Goal: Information Seeking & Learning: Learn about a topic

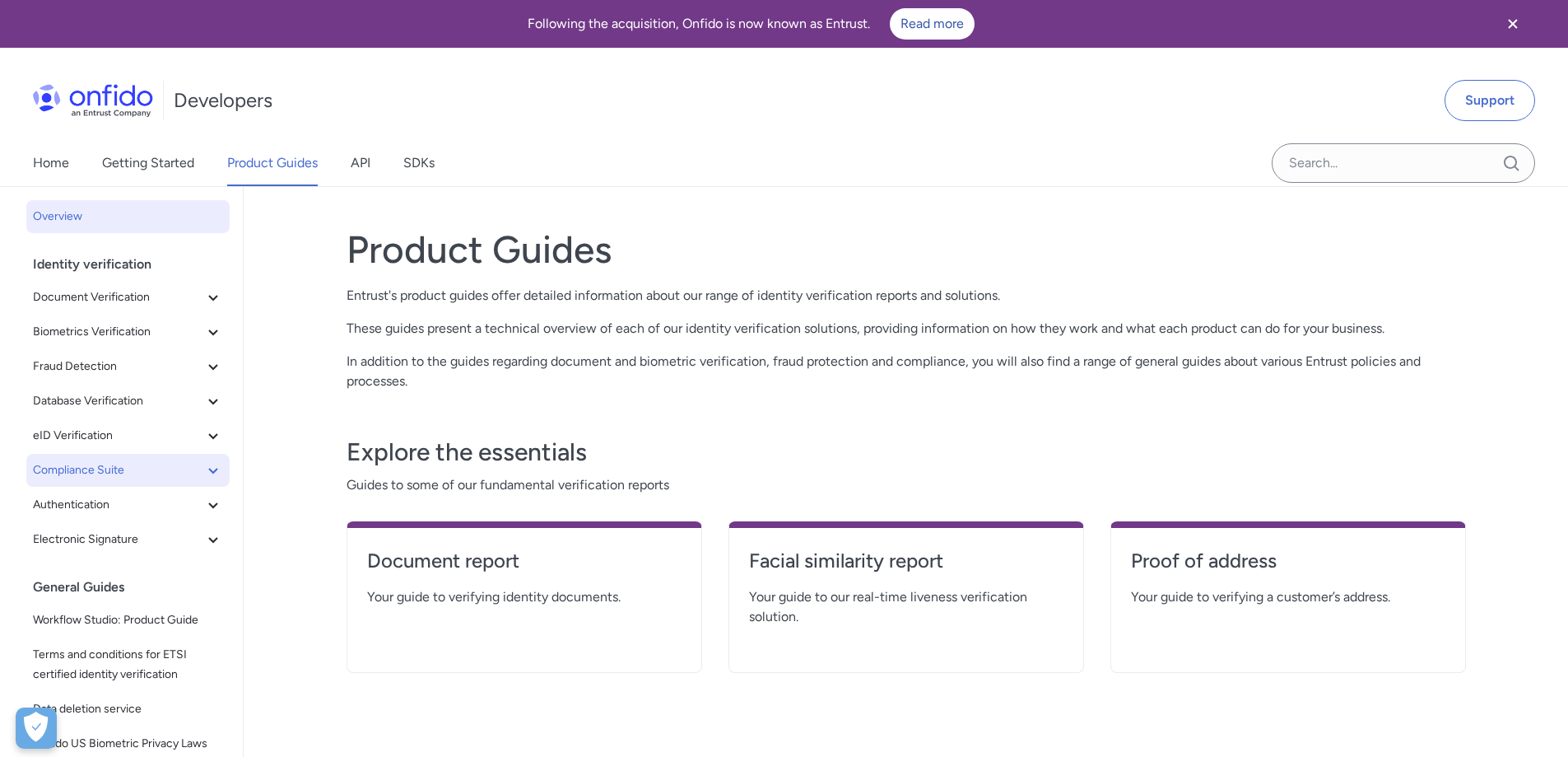
click at [74, 475] on span "Compliance Suite" at bounding box center [117, 470] width 171 height 20
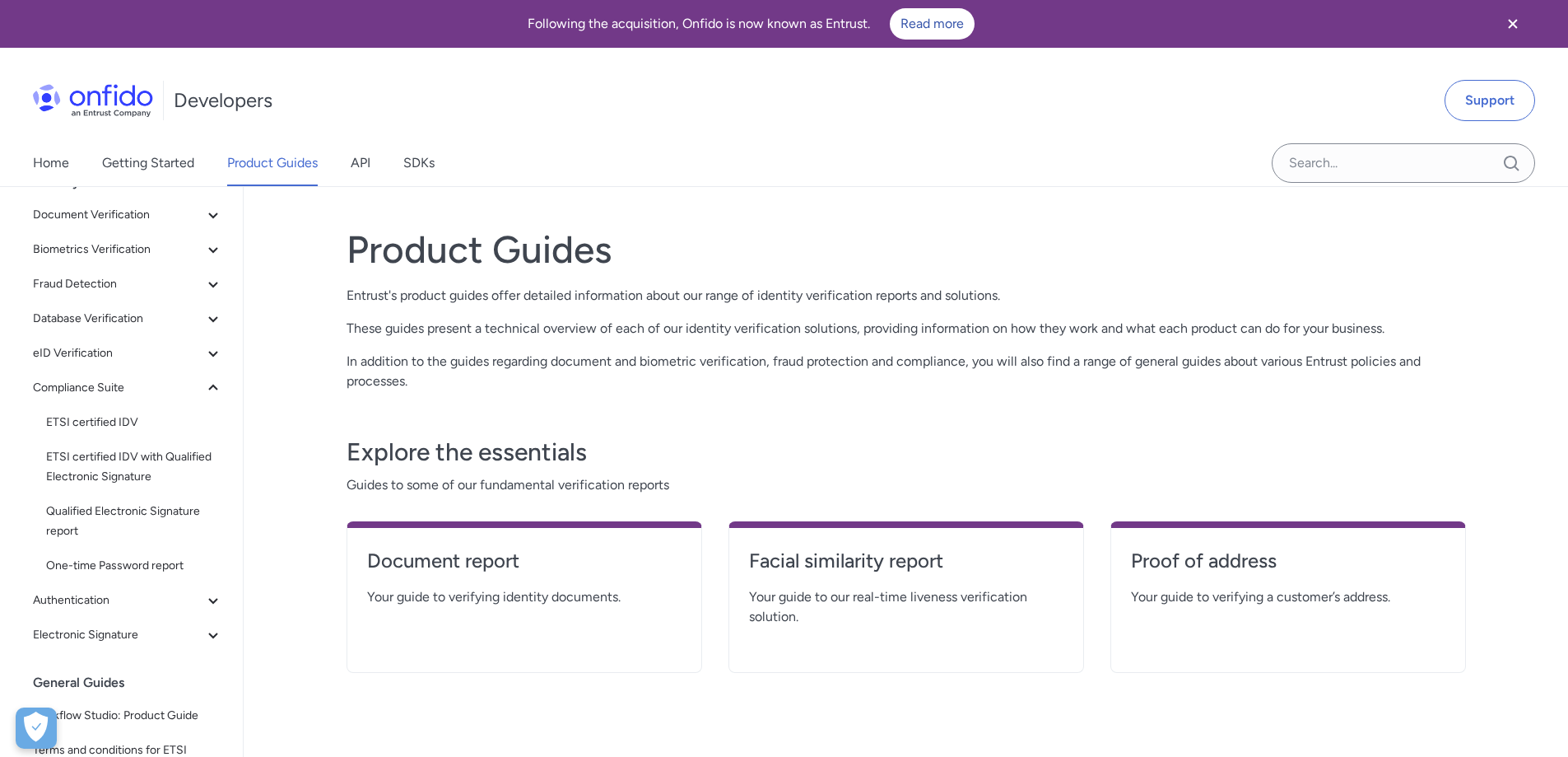
scroll to position [165, 0]
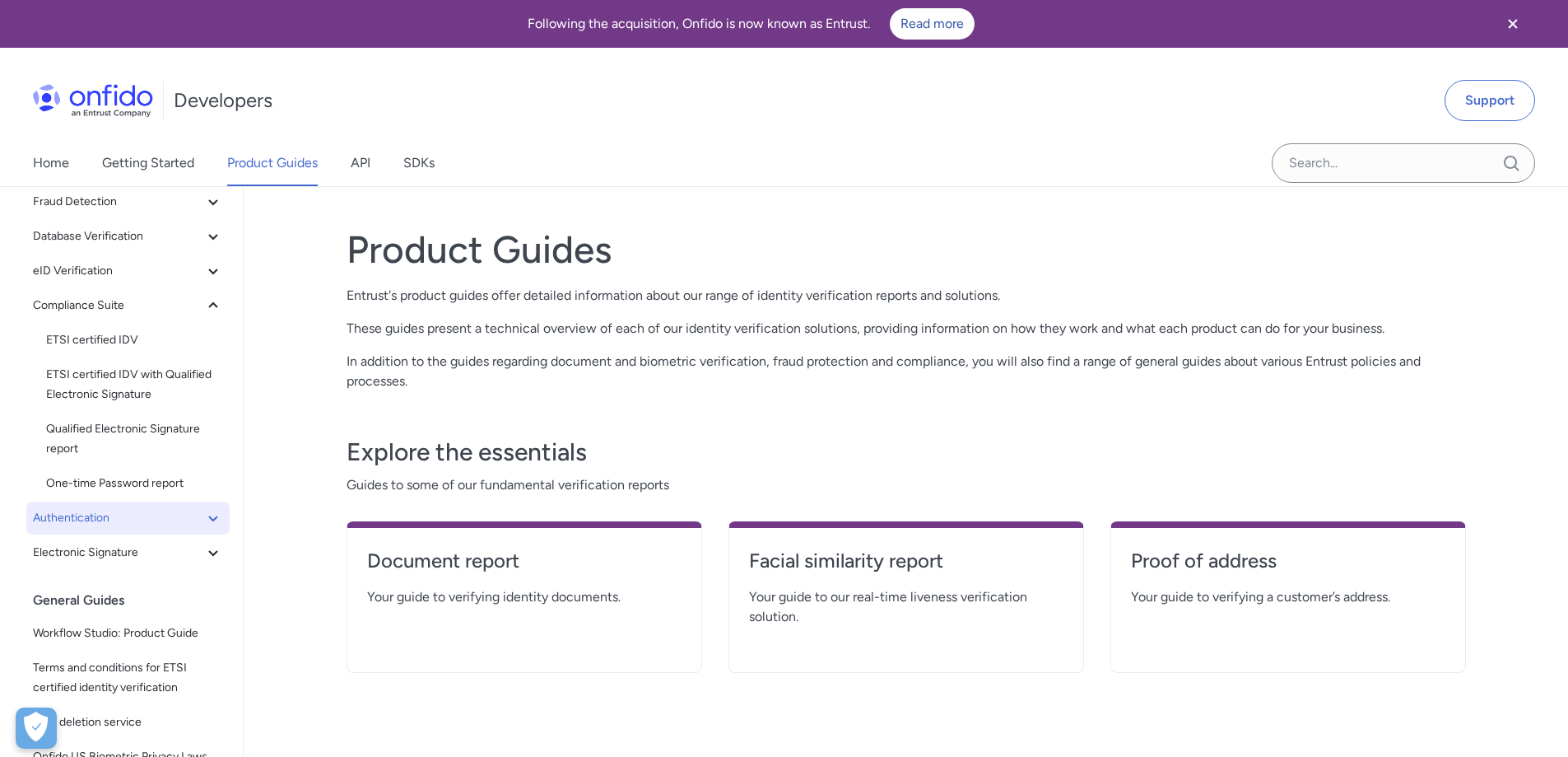
click at [81, 525] on span "Authentication" at bounding box center [117, 518] width 171 height 20
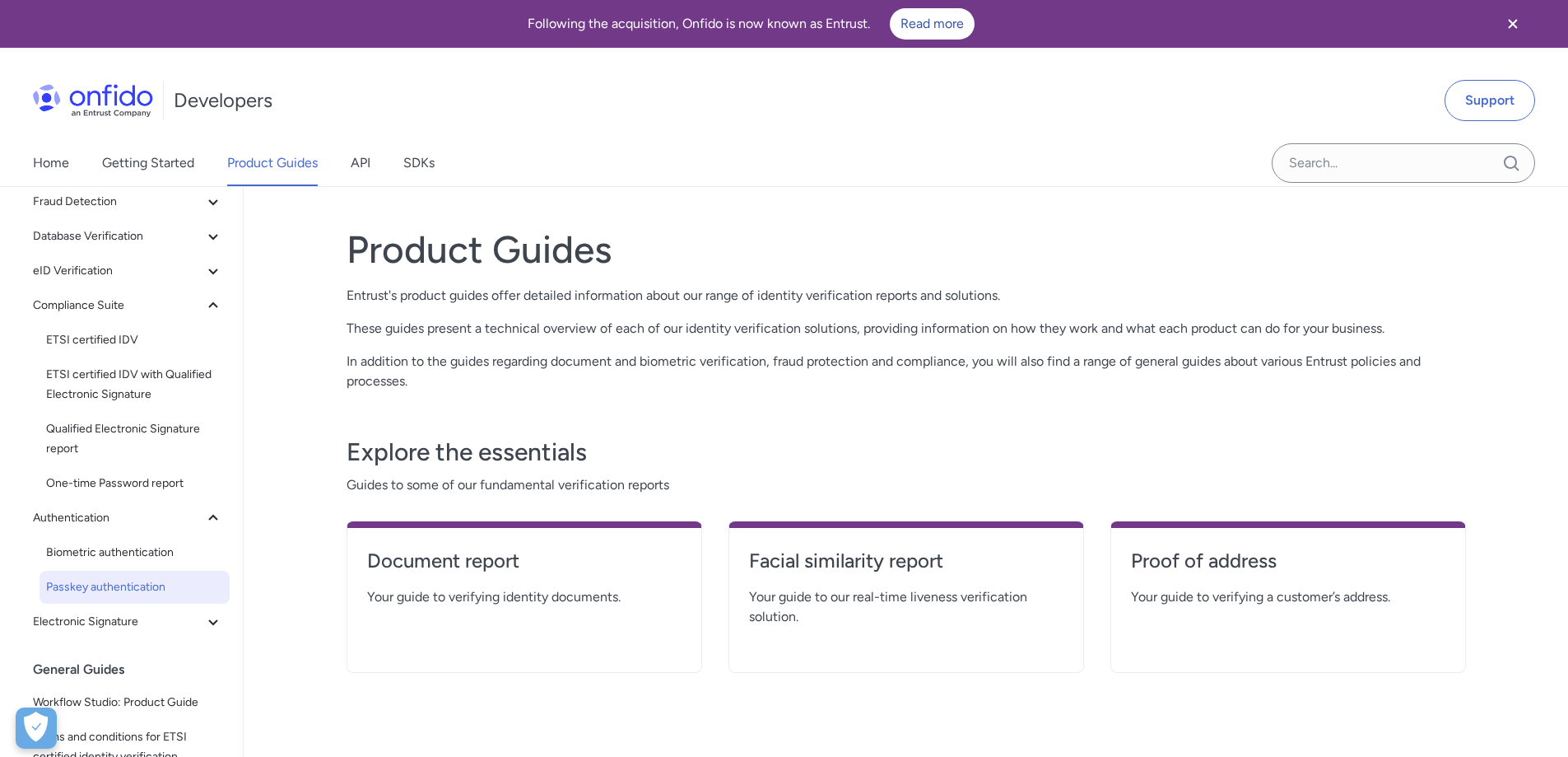
click at [114, 588] on span "Passkey authentication" at bounding box center [135, 587] width 177 height 20
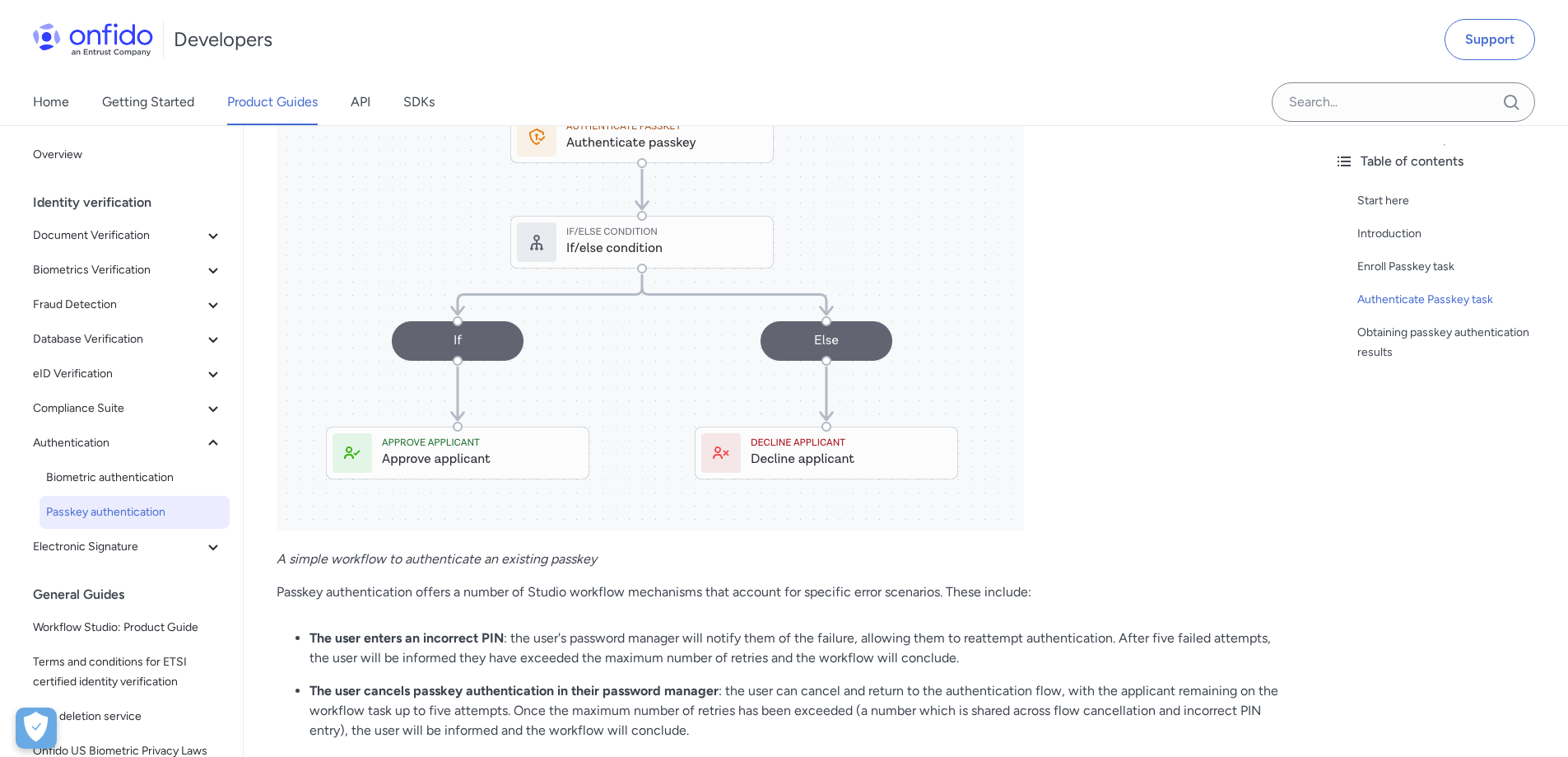
scroll to position [1895, 0]
click at [68, 236] on span "Document Verification" at bounding box center [117, 235] width 171 height 20
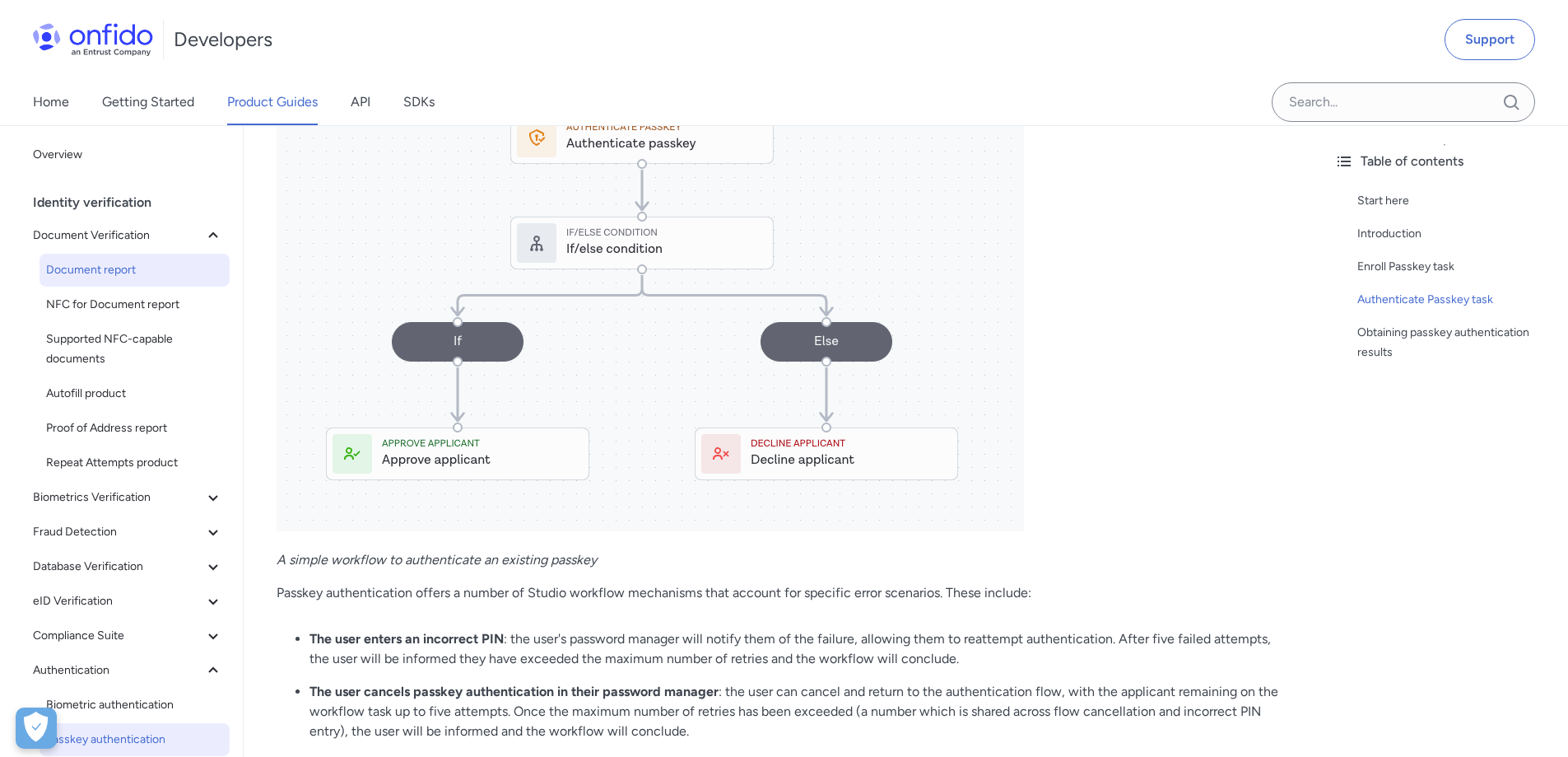
click at [67, 268] on span "Document report" at bounding box center [135, 270] width 177 height 20
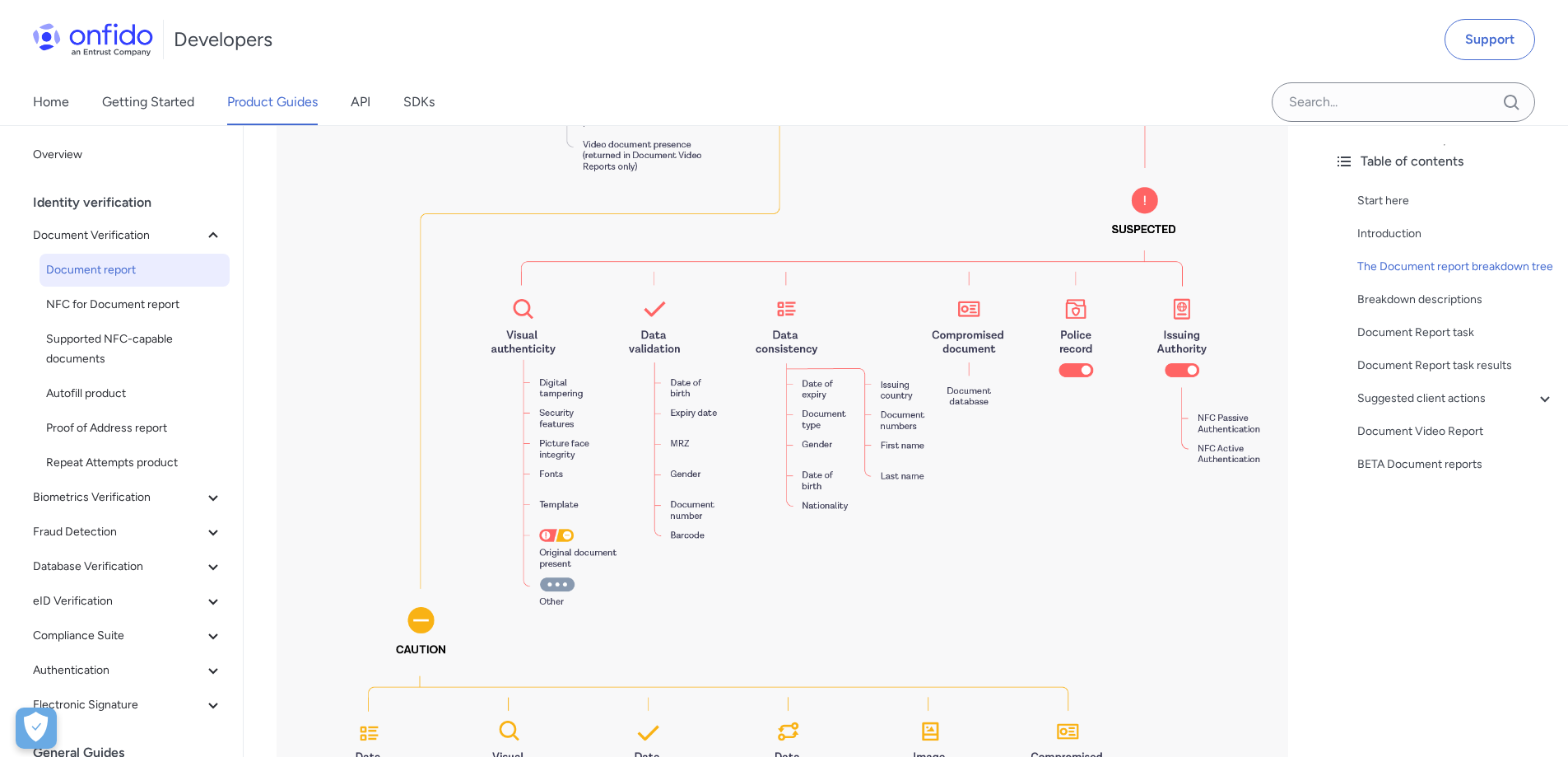
scroll to position [1730, 0]
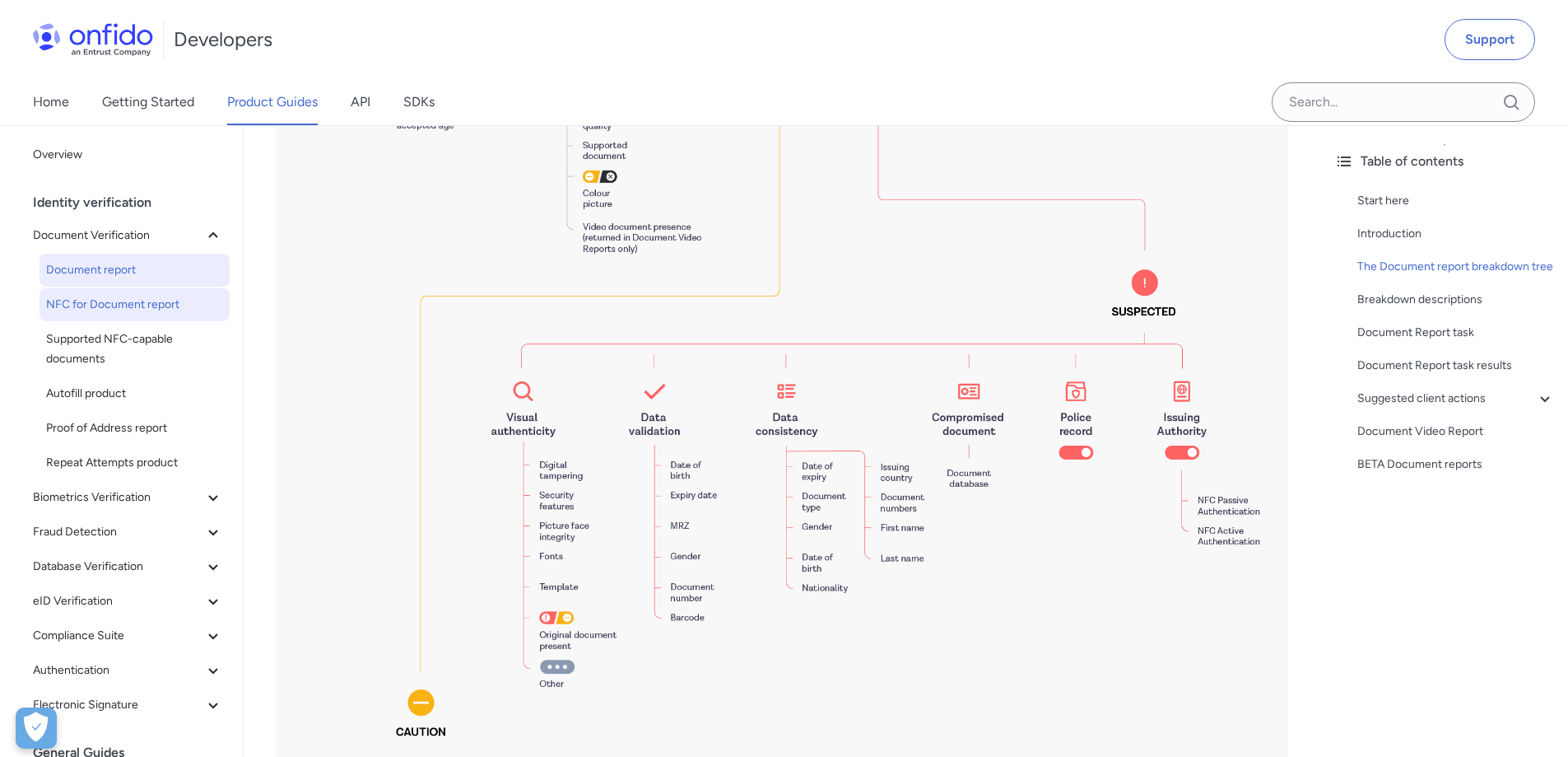
click at [121, 309] on span "NFC for Document report" at bounding box center [135, 304] width 177 height 20
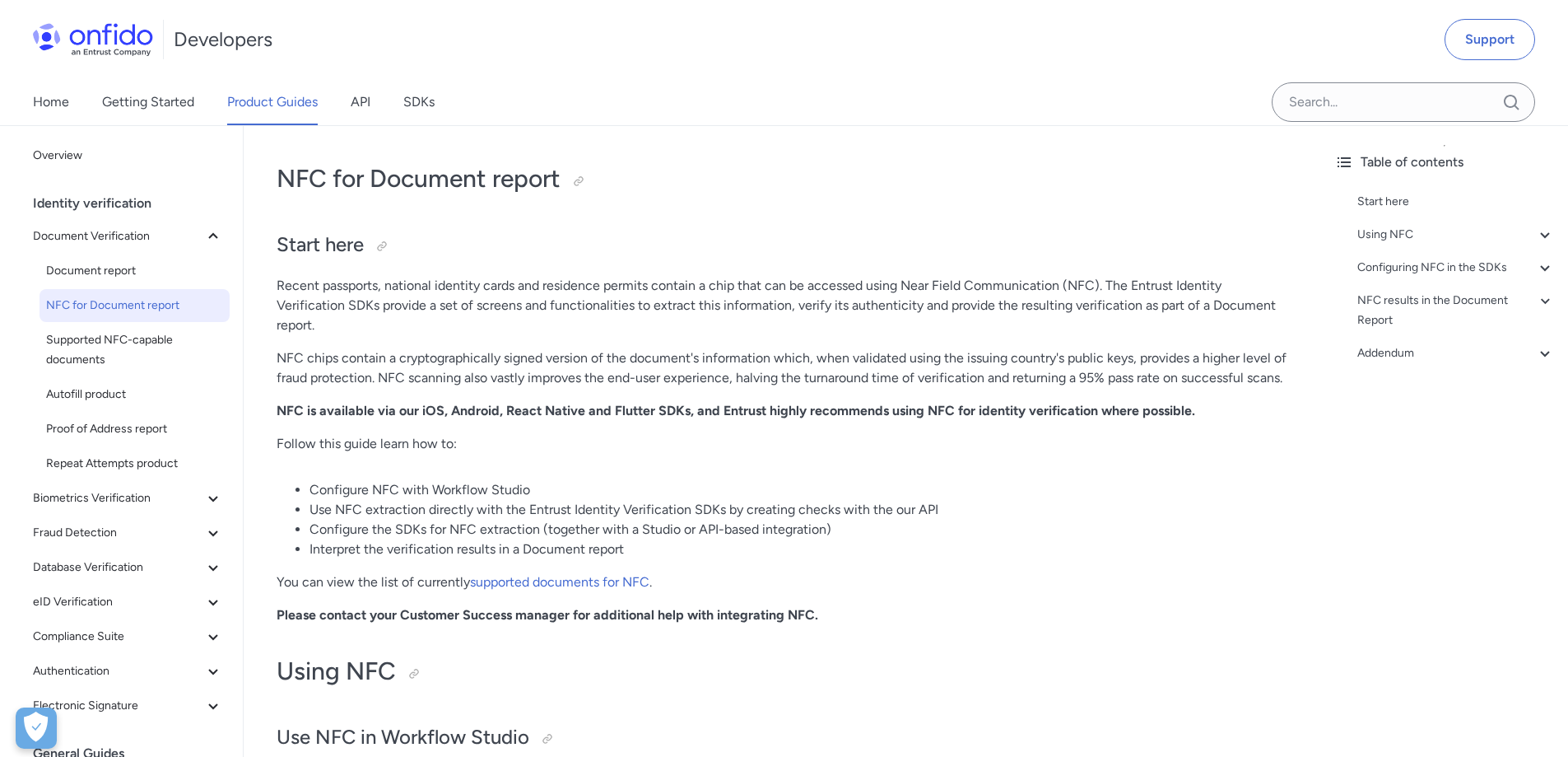
scroll to position [82, 0]
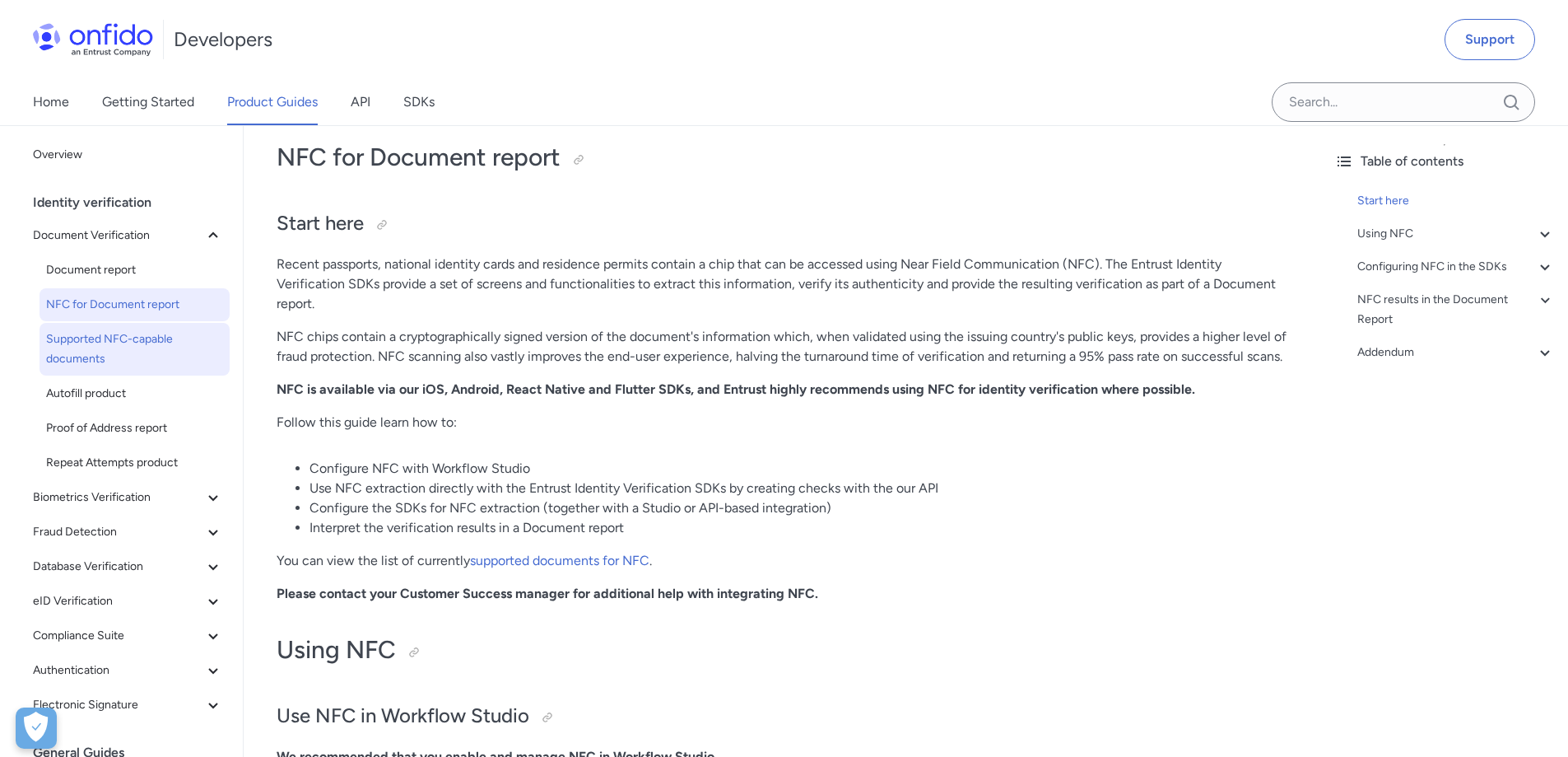
click at [69, 351] on span "Supported NFC-capable documents" at bounding box center [135, 349] width 177 height 39
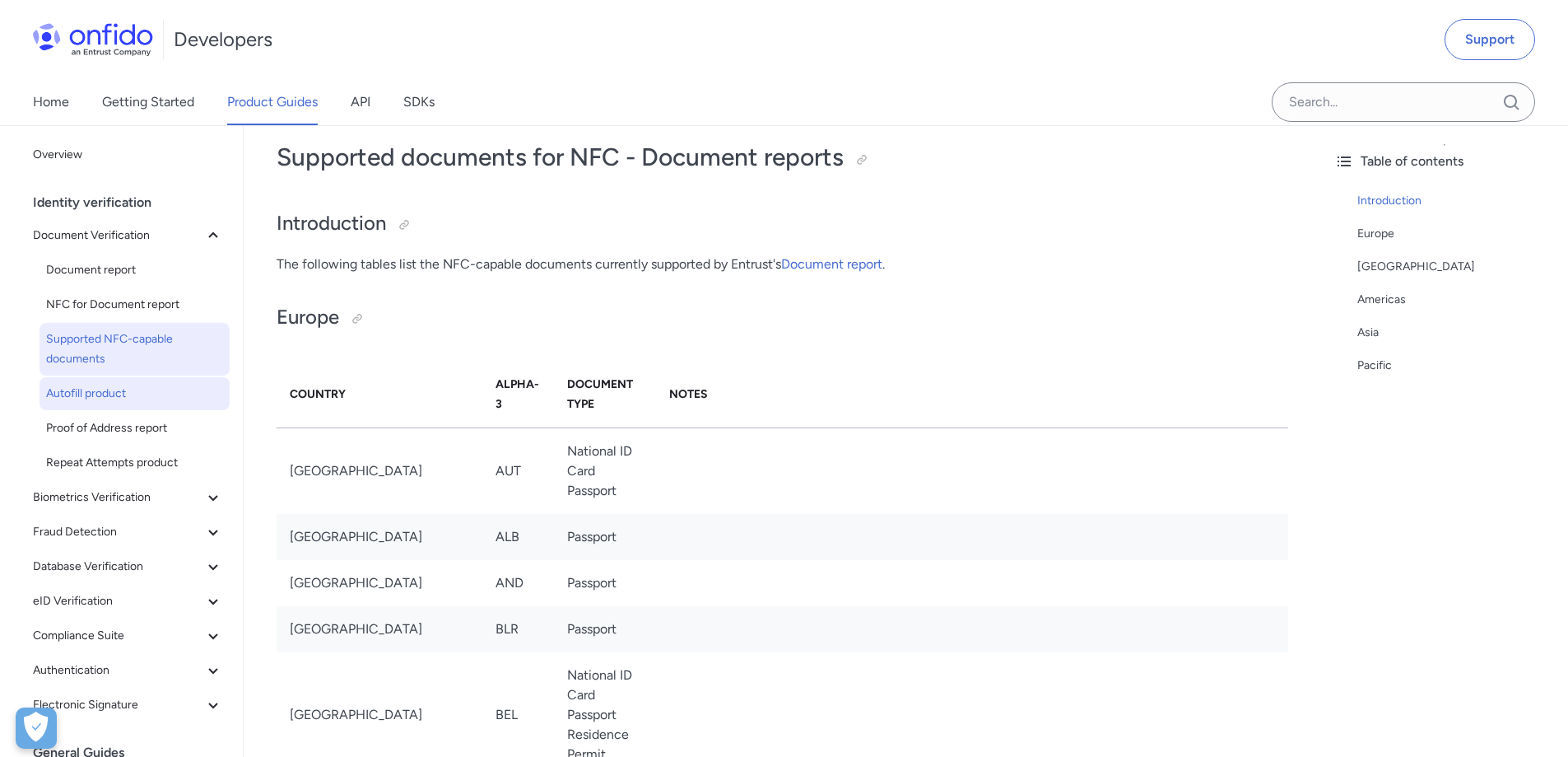
click at [99, 390] on span "Autofill product" at bounding box center [135, 394] width 177 height 20
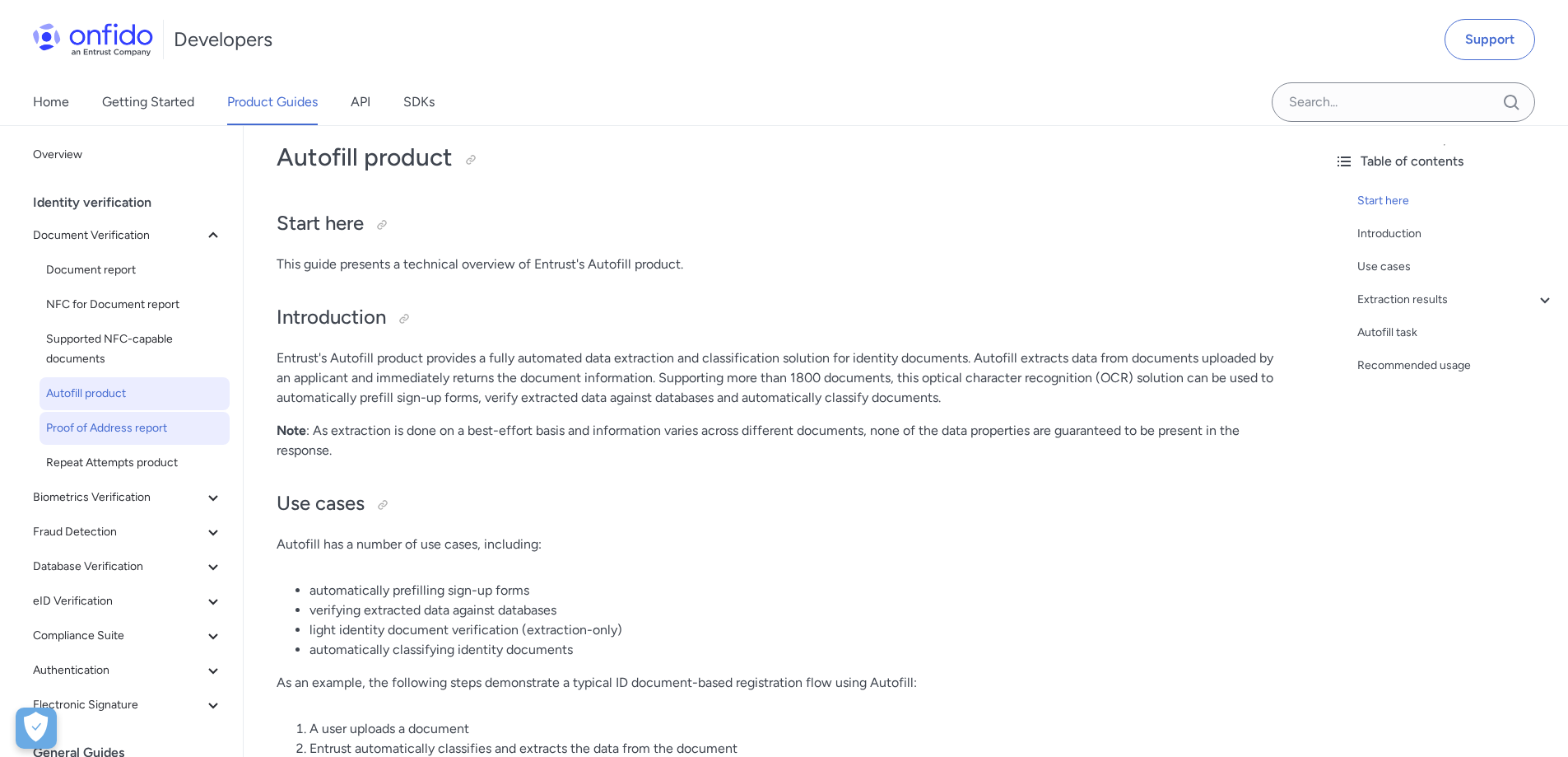
click at [138, 432] on span "Proof of Address report" at bounding box center [135, 428] width 177 height 20
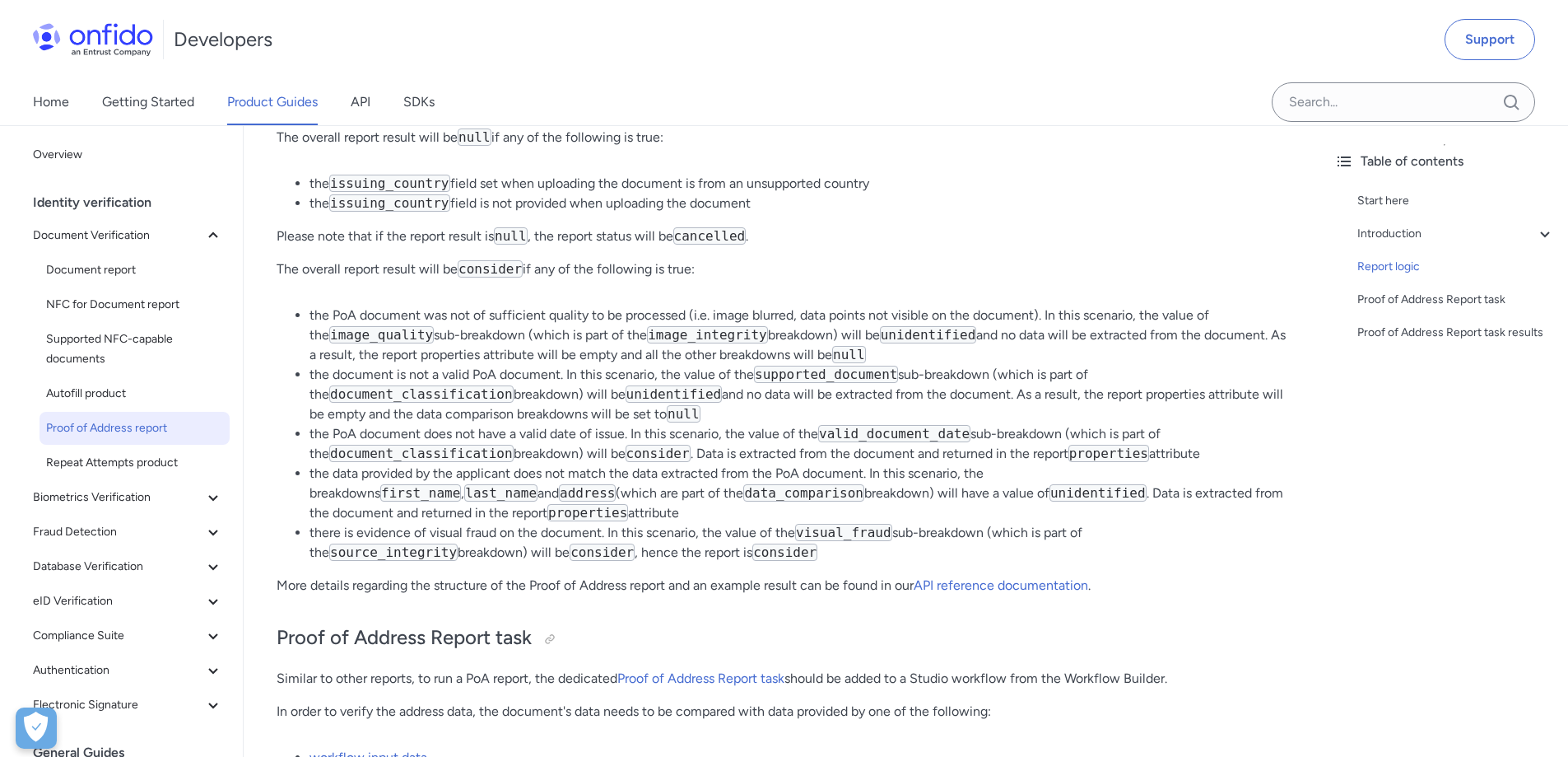
scroll to position [3295, 0]
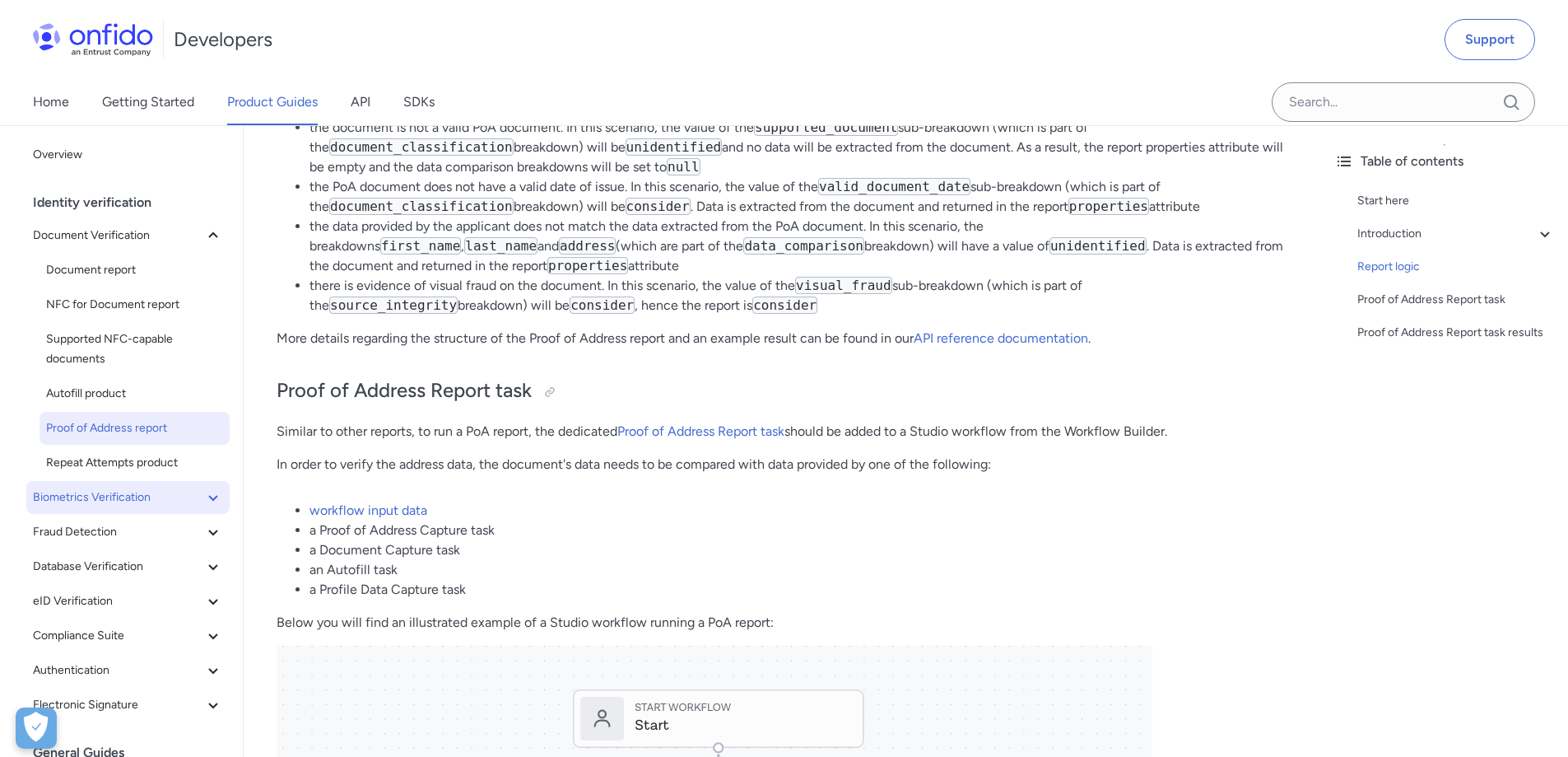
click at [88, 502] on span "Biometrics Verification" at bounding box center [117, 497] width 171 height 20
click at [76, 530] on span "Facial Similarity reports" at bounding box center [135, 532] width 177 height 20
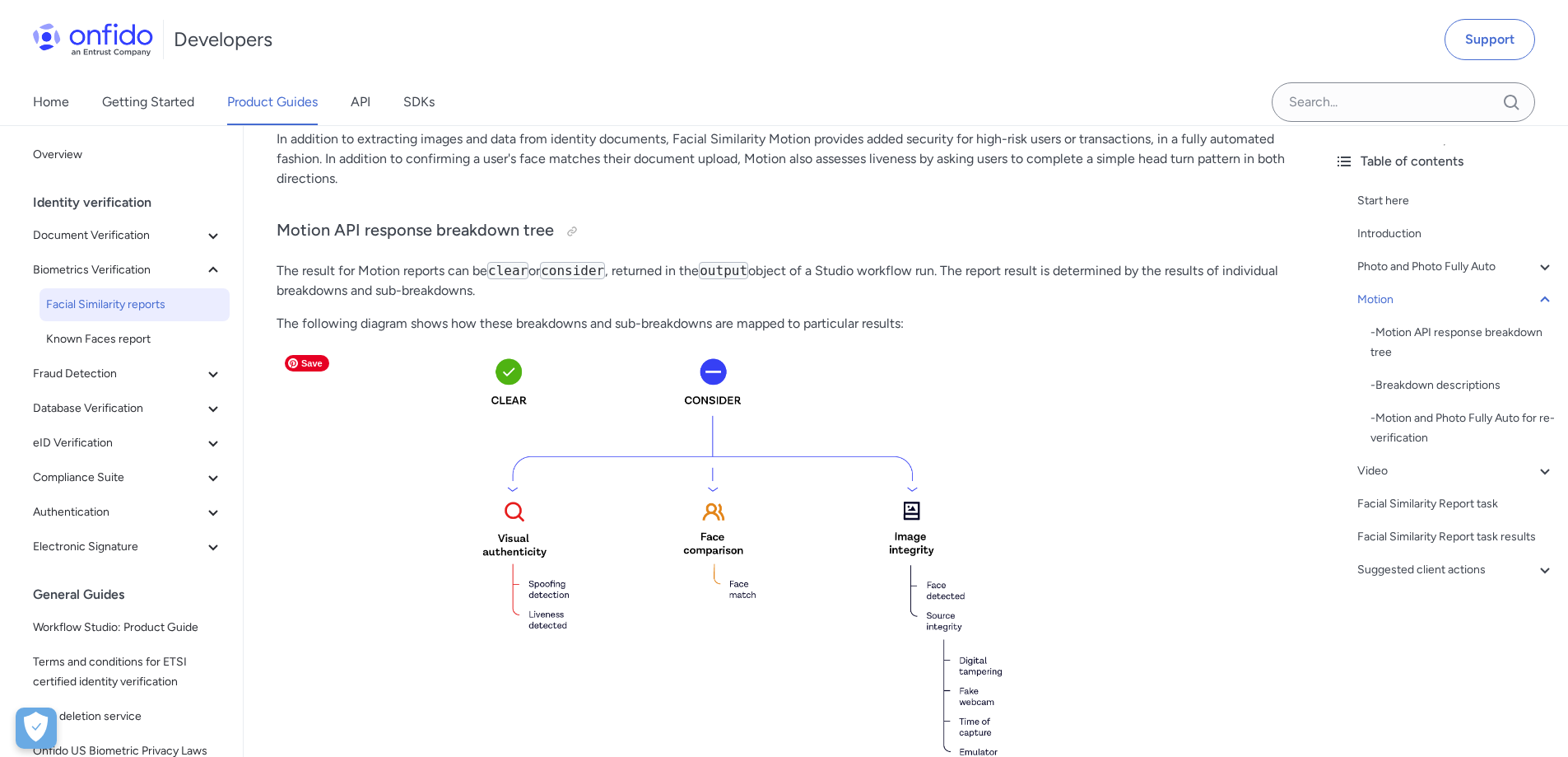
scroll to position [2142, 0]
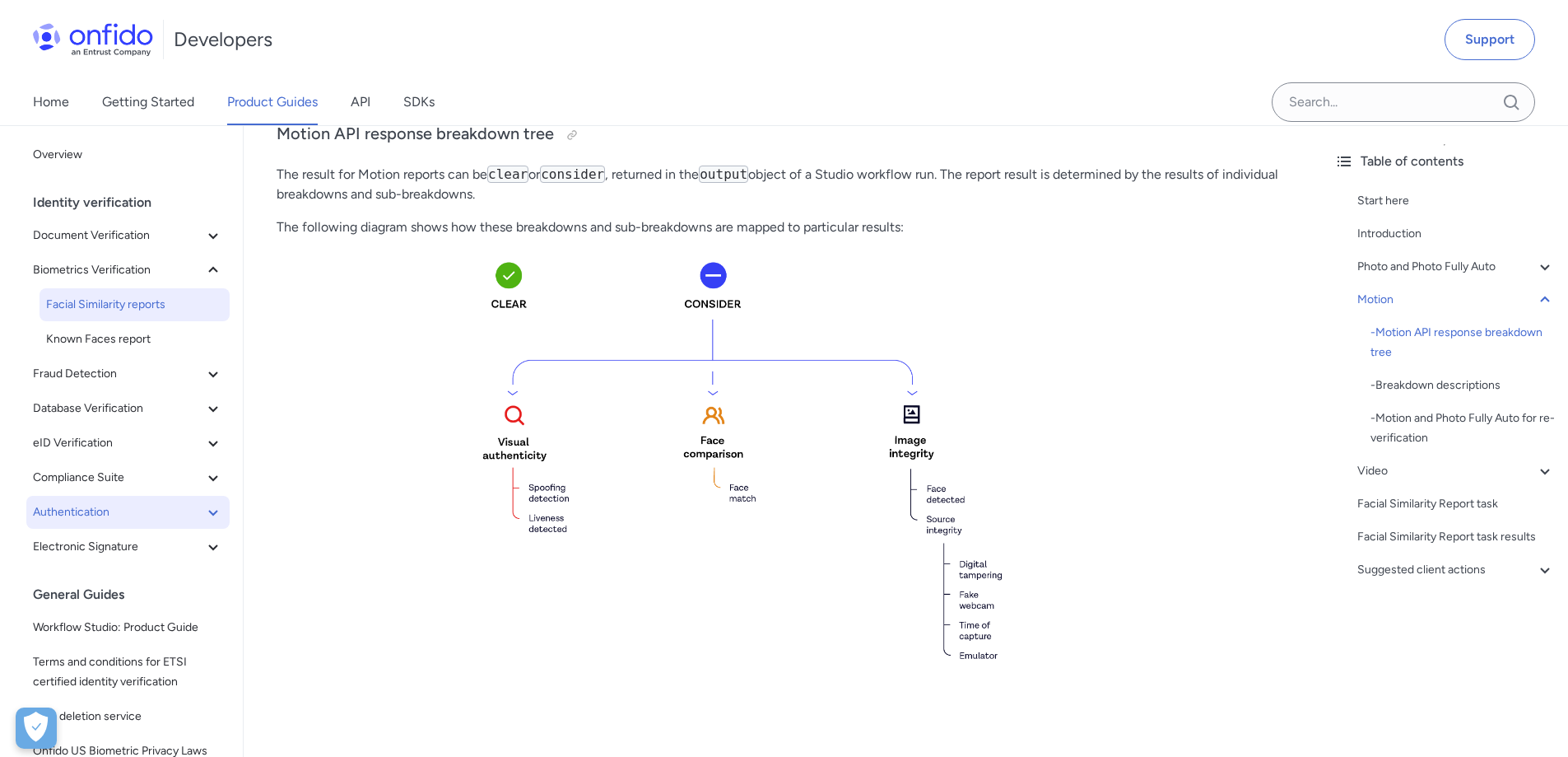
click at [137, 512] on span "Authentication" at bounding box center [117, 512] width 171 height 20
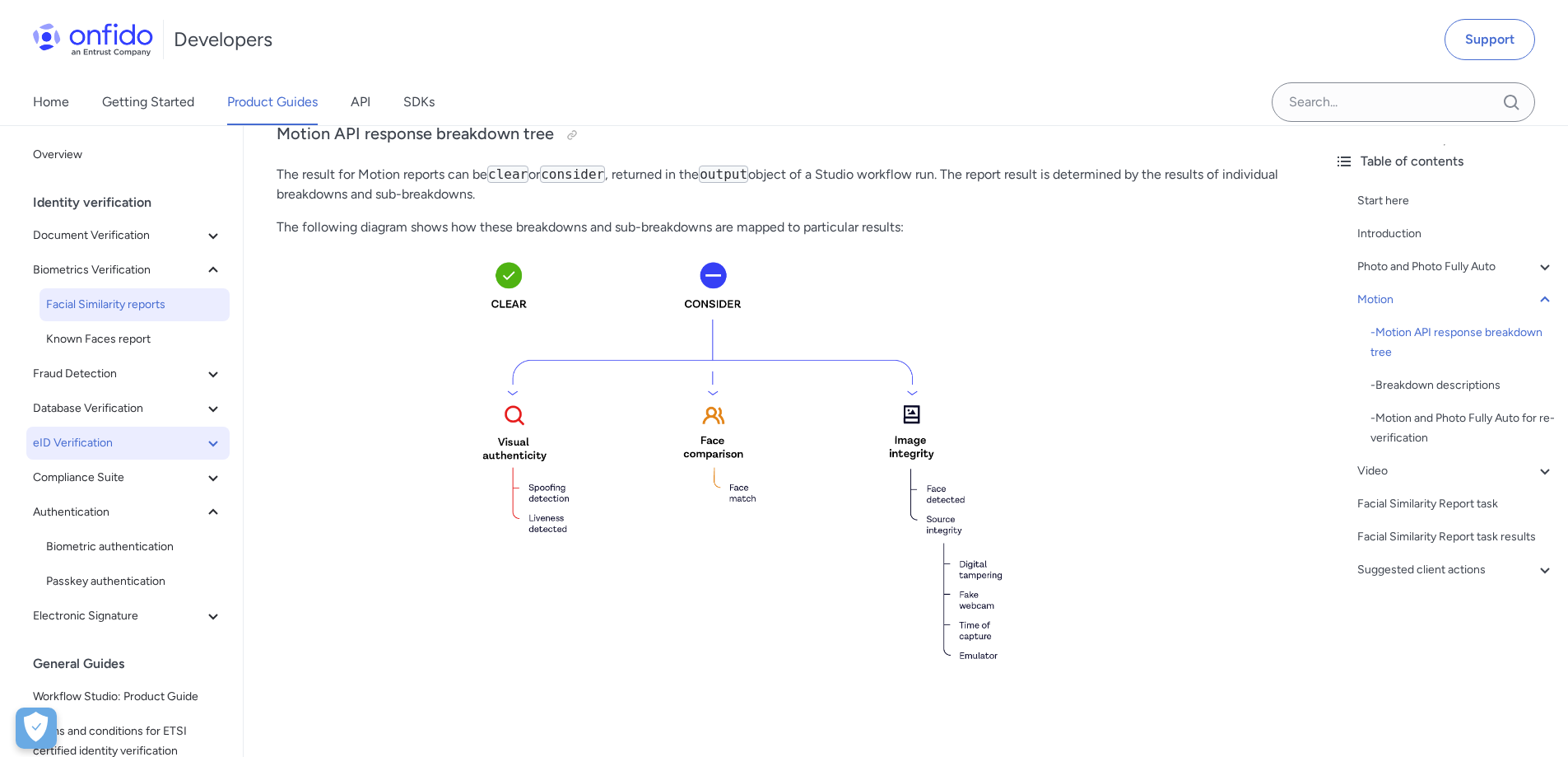
click at [129, 447] on span "eID Verification" at bounding box center [117, 442] width 171 height 20
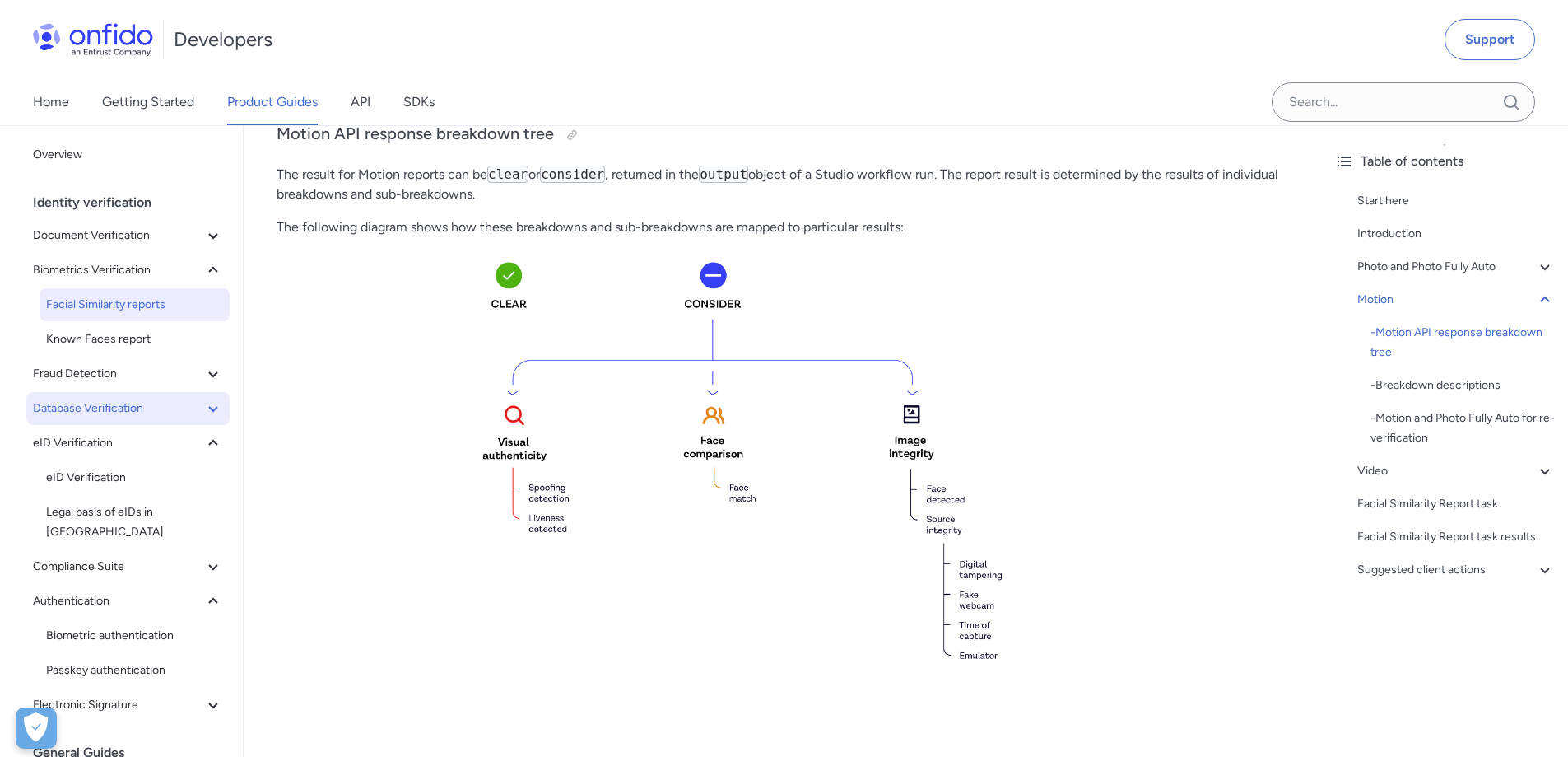
click at [123, 408] on span "Database Verification" at bounding box center [117, 408] width 171 height 20
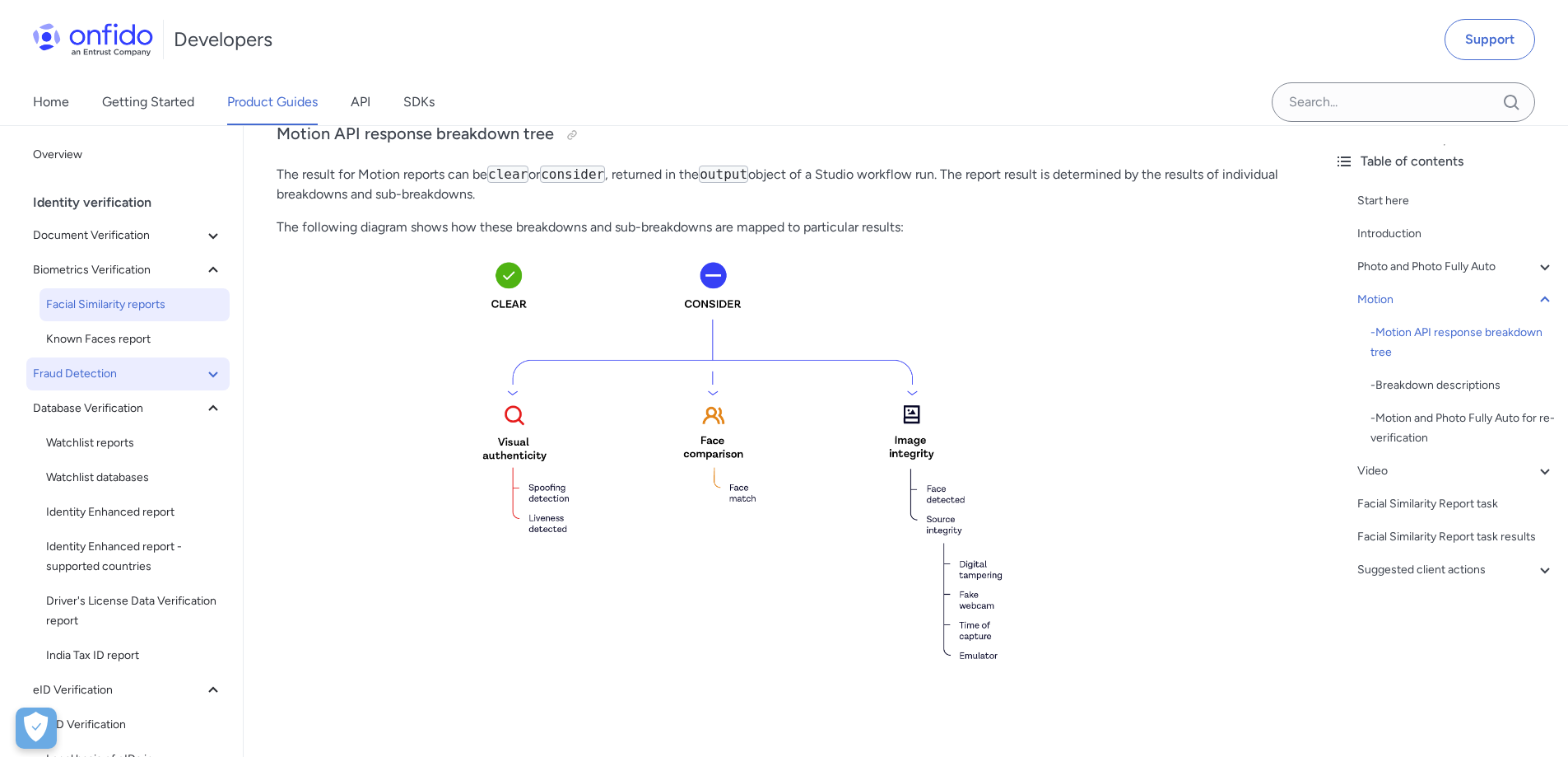
click at [133, 368] on span "Fraud Detection" at bounding box center [117, 374] width 171 height 20
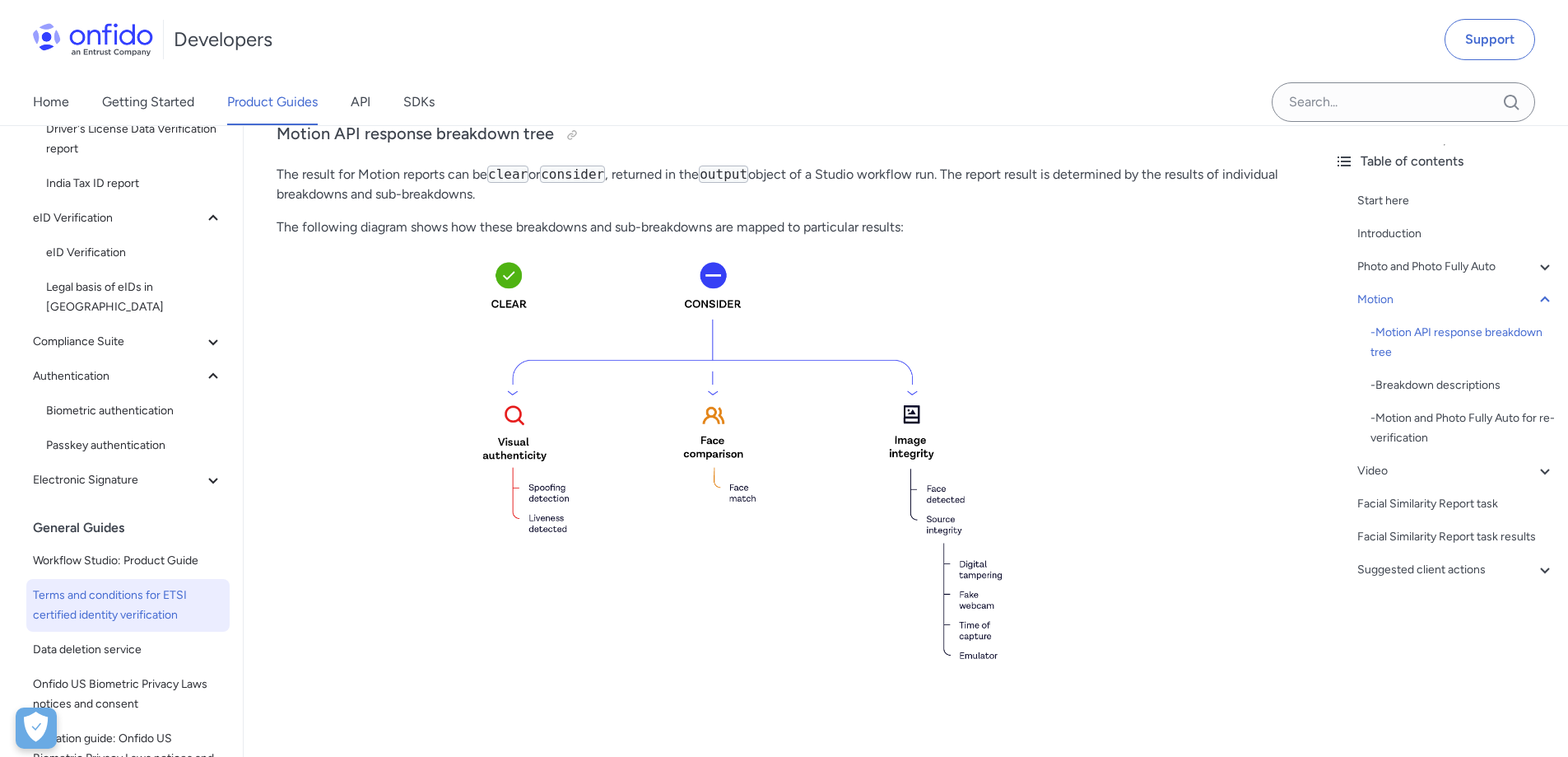
scroll to position [577, 0]
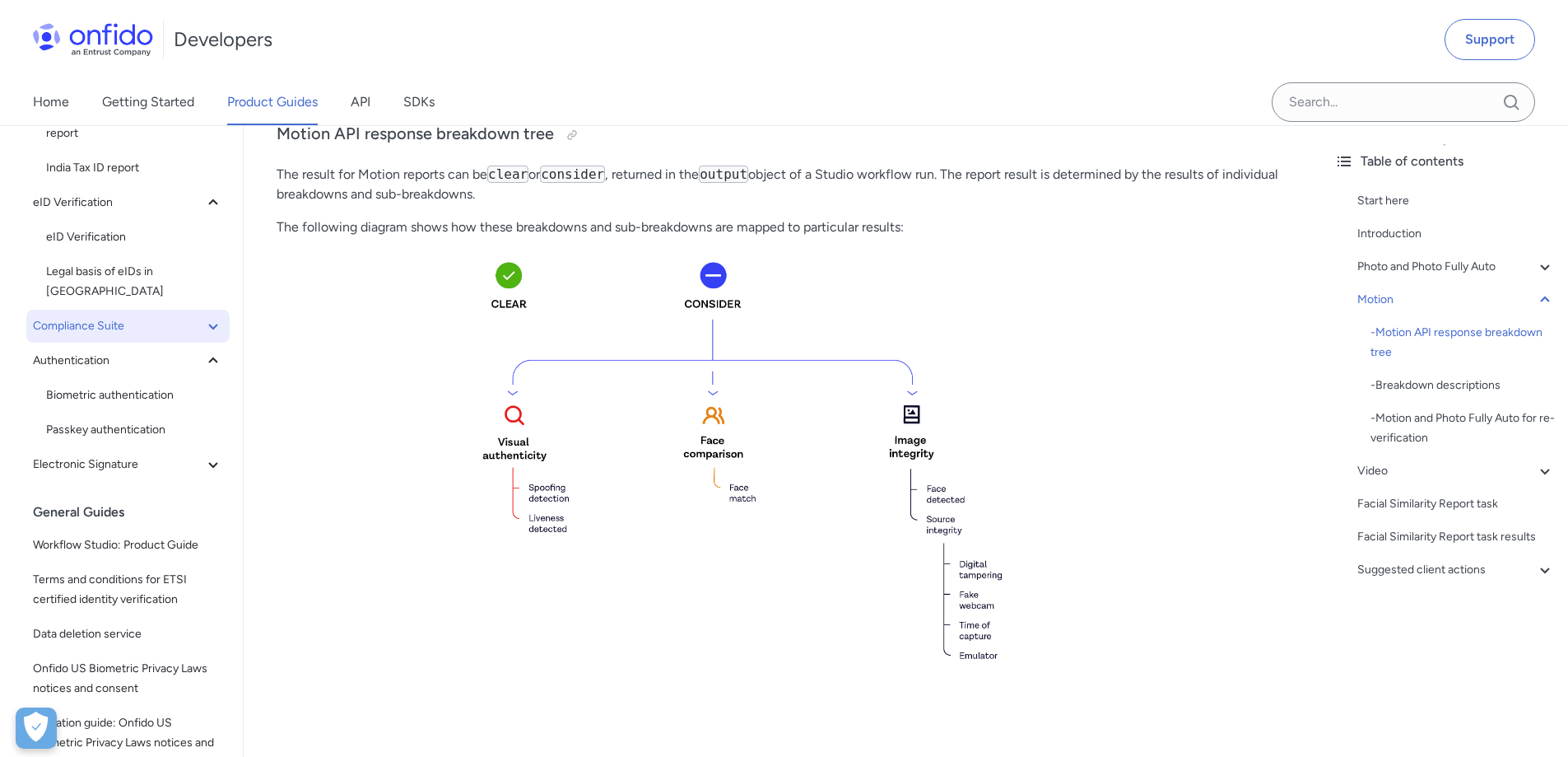
click at [87, 316] on span "Compliance Suite" at bounding box center [117, 326] width 171 height 20
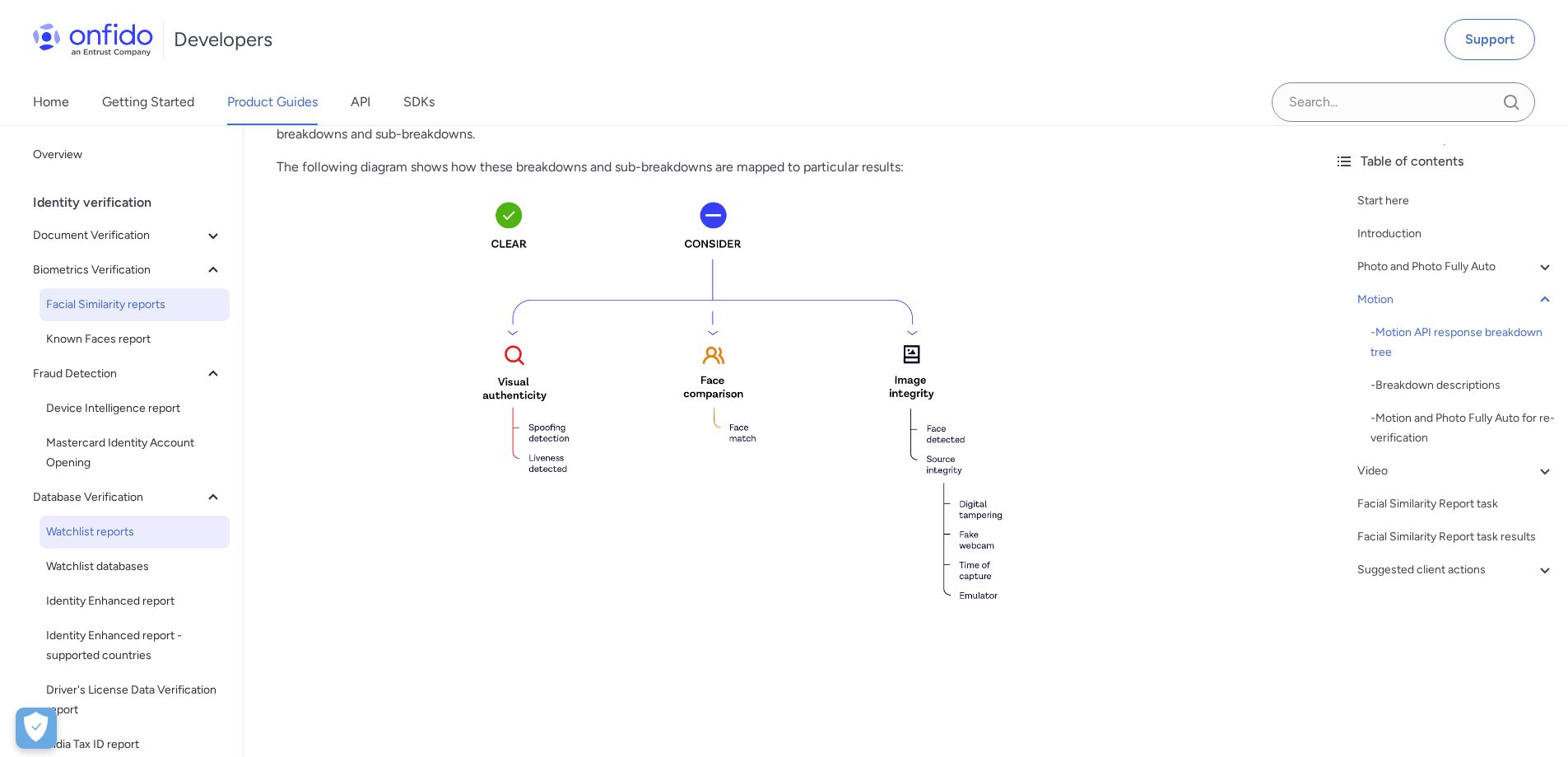
scroll to position [2142, 0]
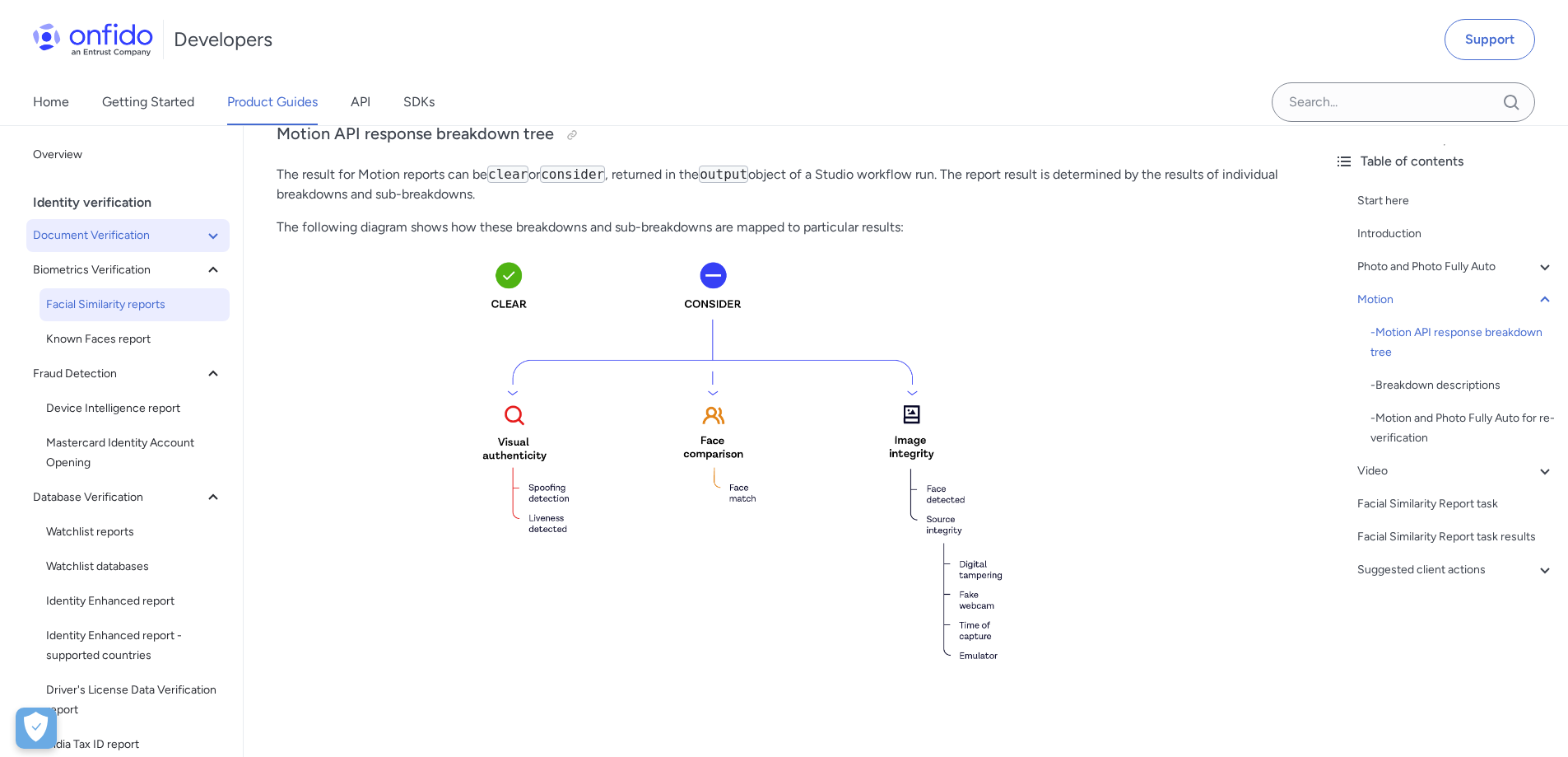
click at [180, 228] on span "Document Verification" at bounding box center [117, 235] width 171 height 20
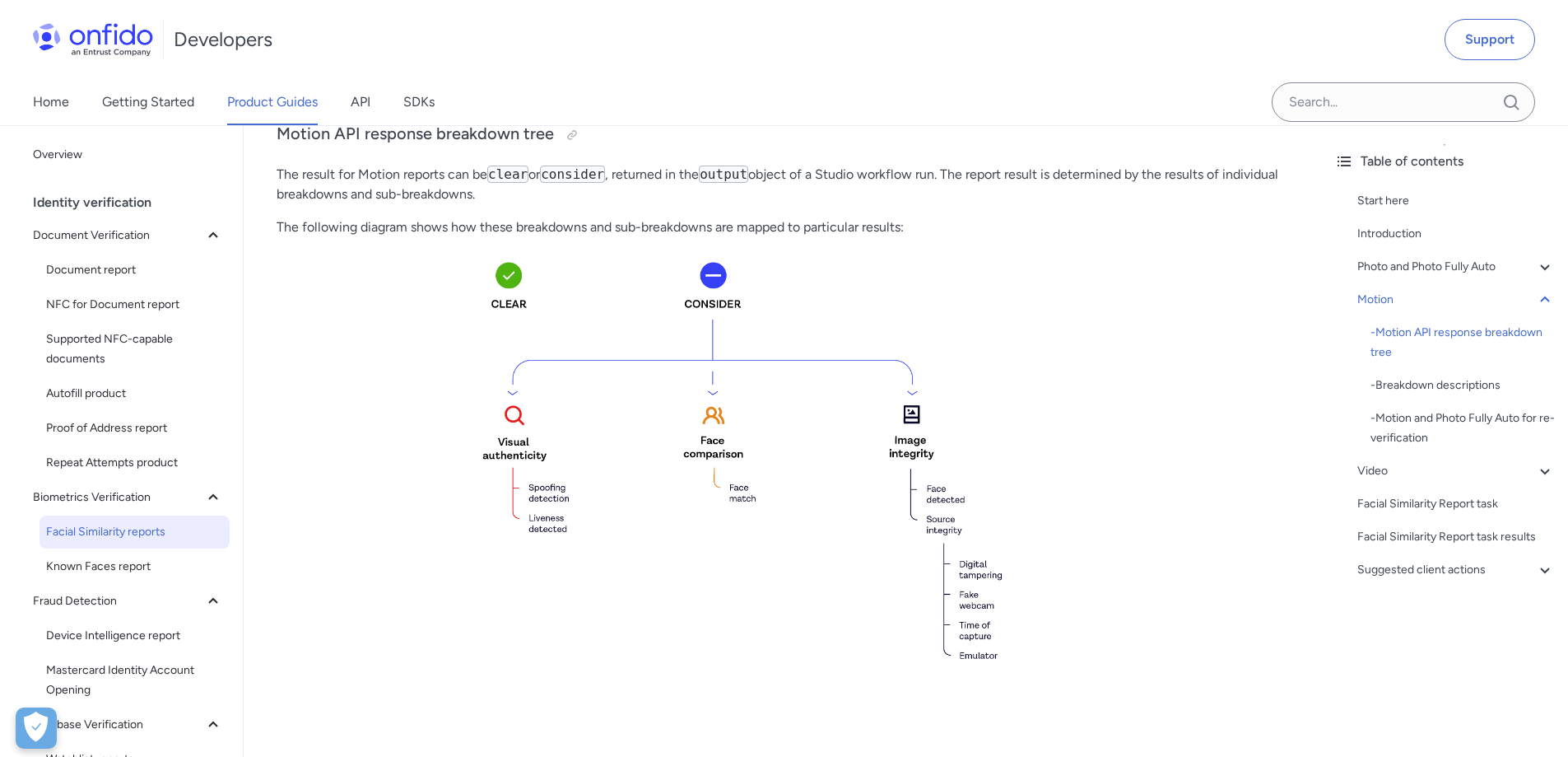
click at [124, 534] on span "Facial Similarity reports" at bounding box center [135, 532] width 177 height 20
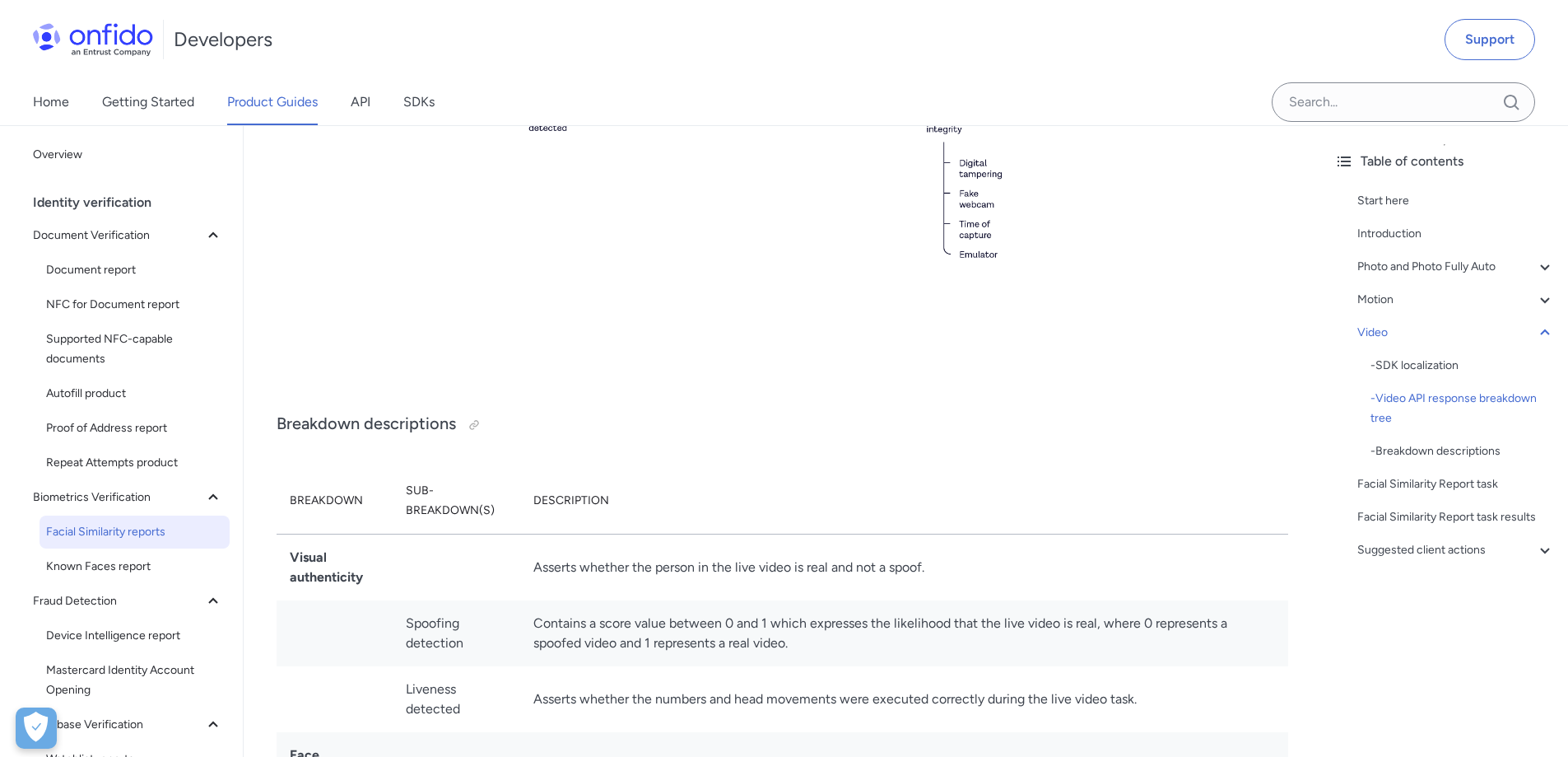
scroll to position [5766, 0]
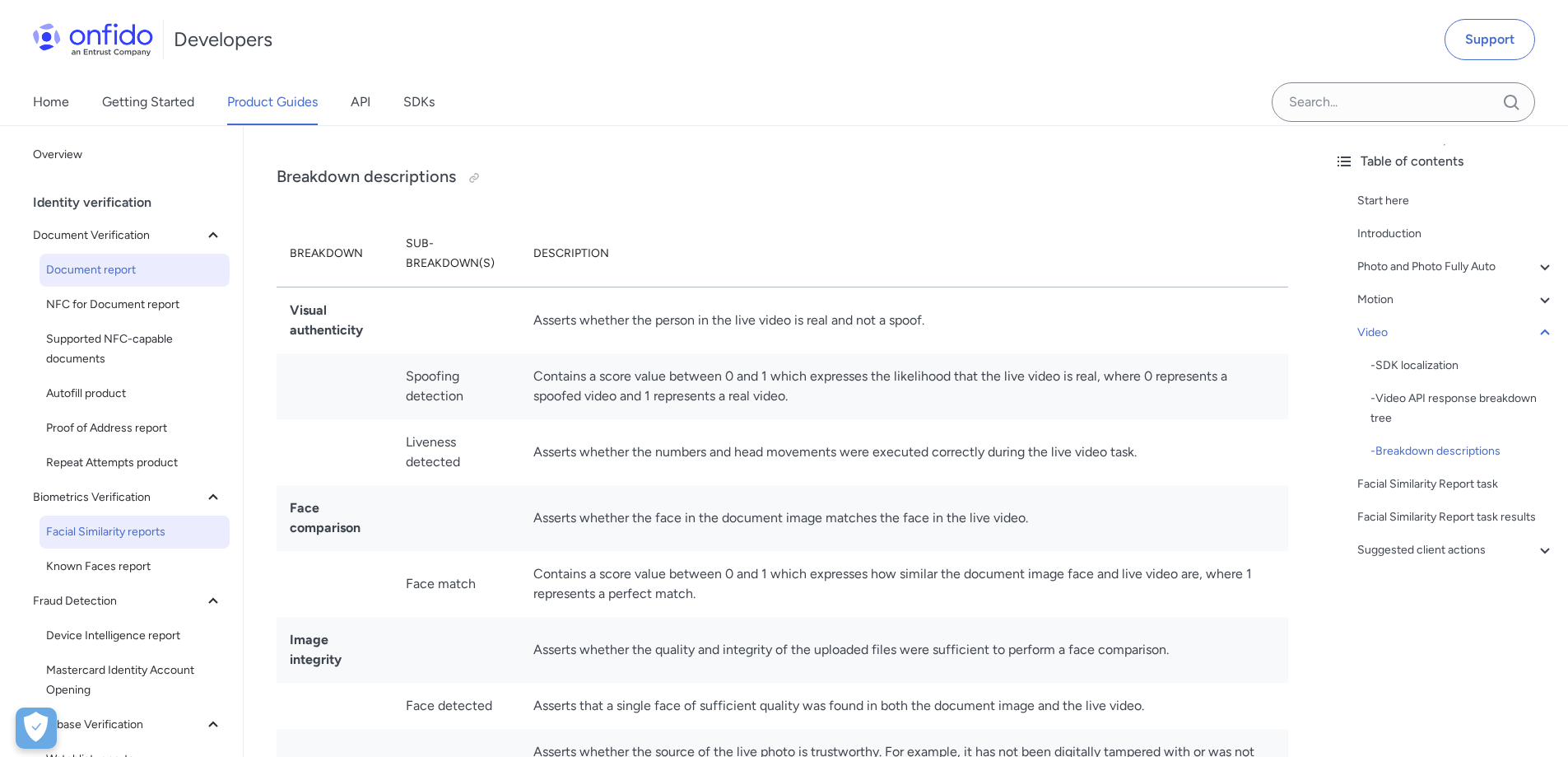
click at [132, 267] on span "Document report" at bounding box center [135, 270] width 177 height 20
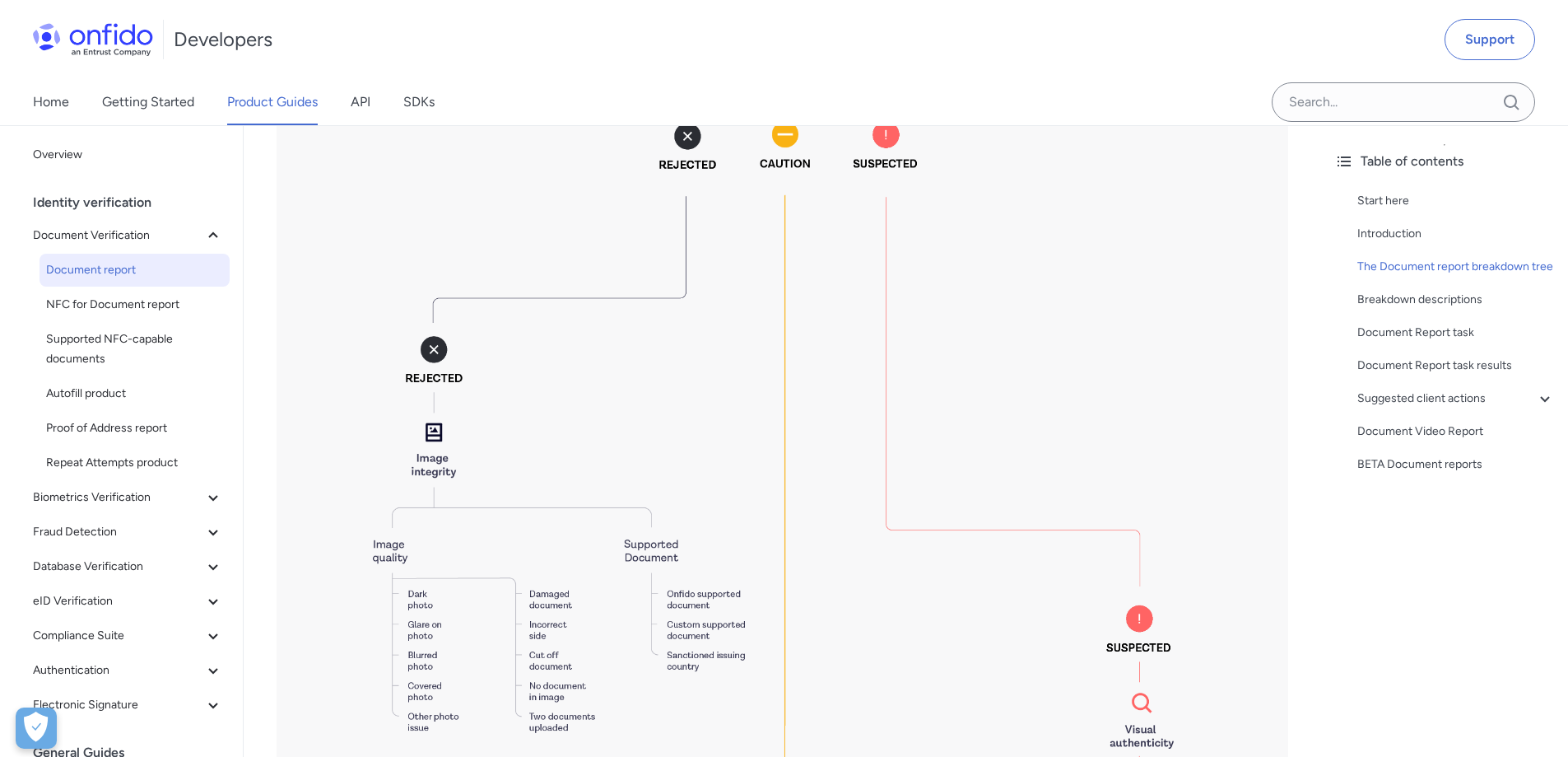
scroll to position [2636, 0]
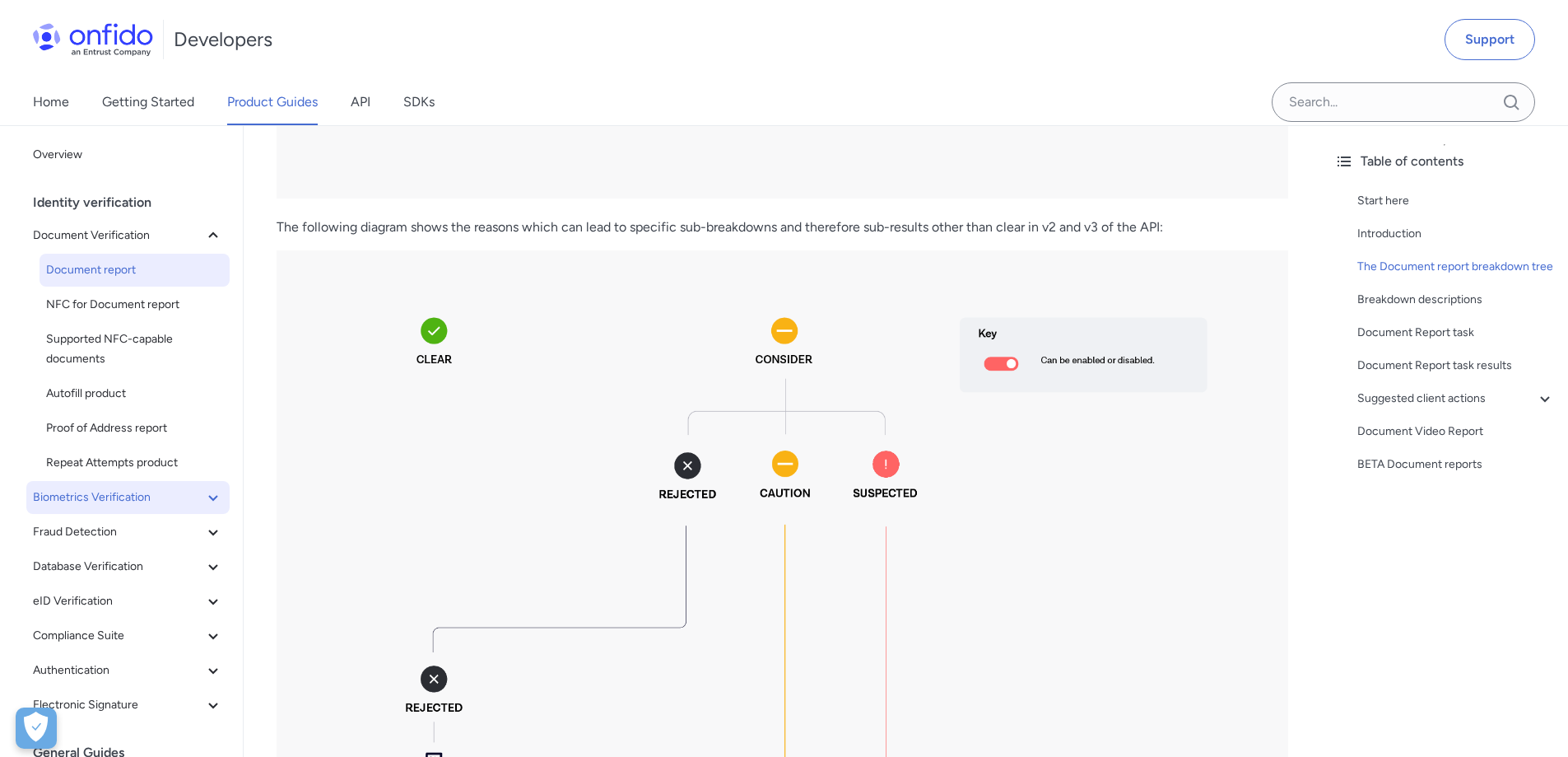
click at [188, 501] on span "Biometrics Verification" at bounding box center [117, 497] width 171 height 20
click at [155, 532] on span "Facial Similarity reports" at bounding box center [135, 532] width 177 height 20
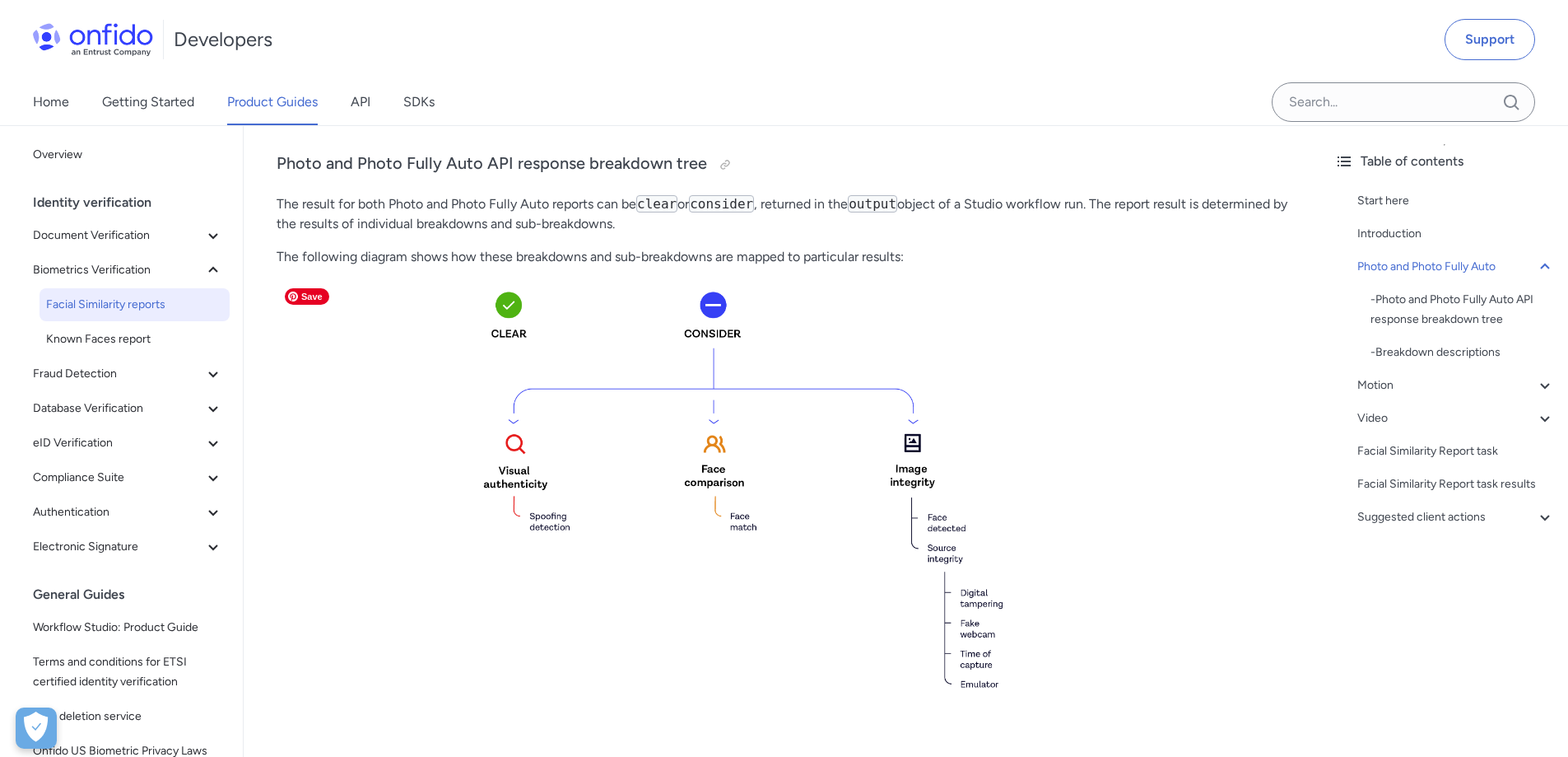
scroll to position [824, 0]
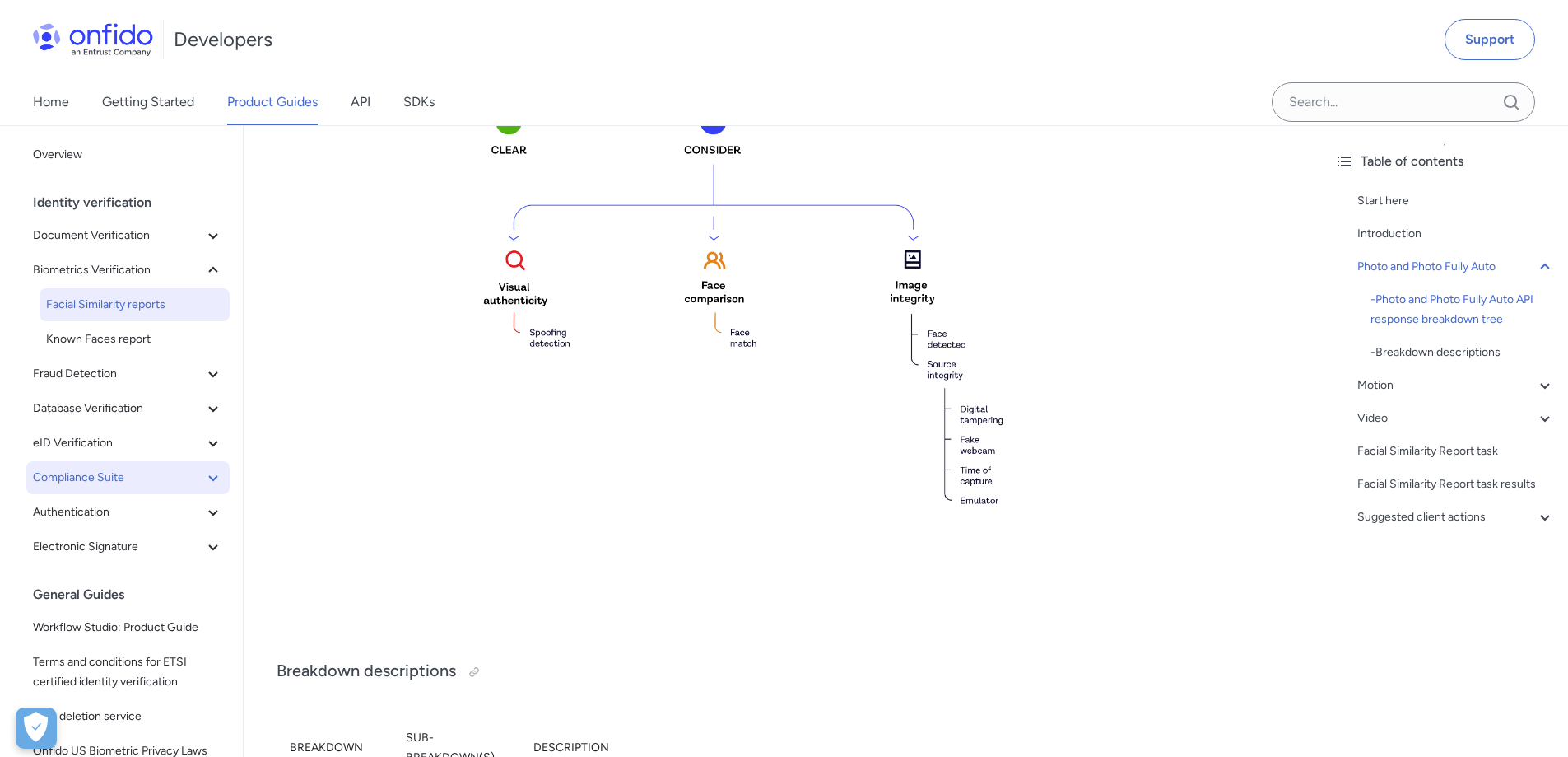
click at [97, 481] on span "Compliance Suite" at bounding box center [117, 478] width 171 height 20
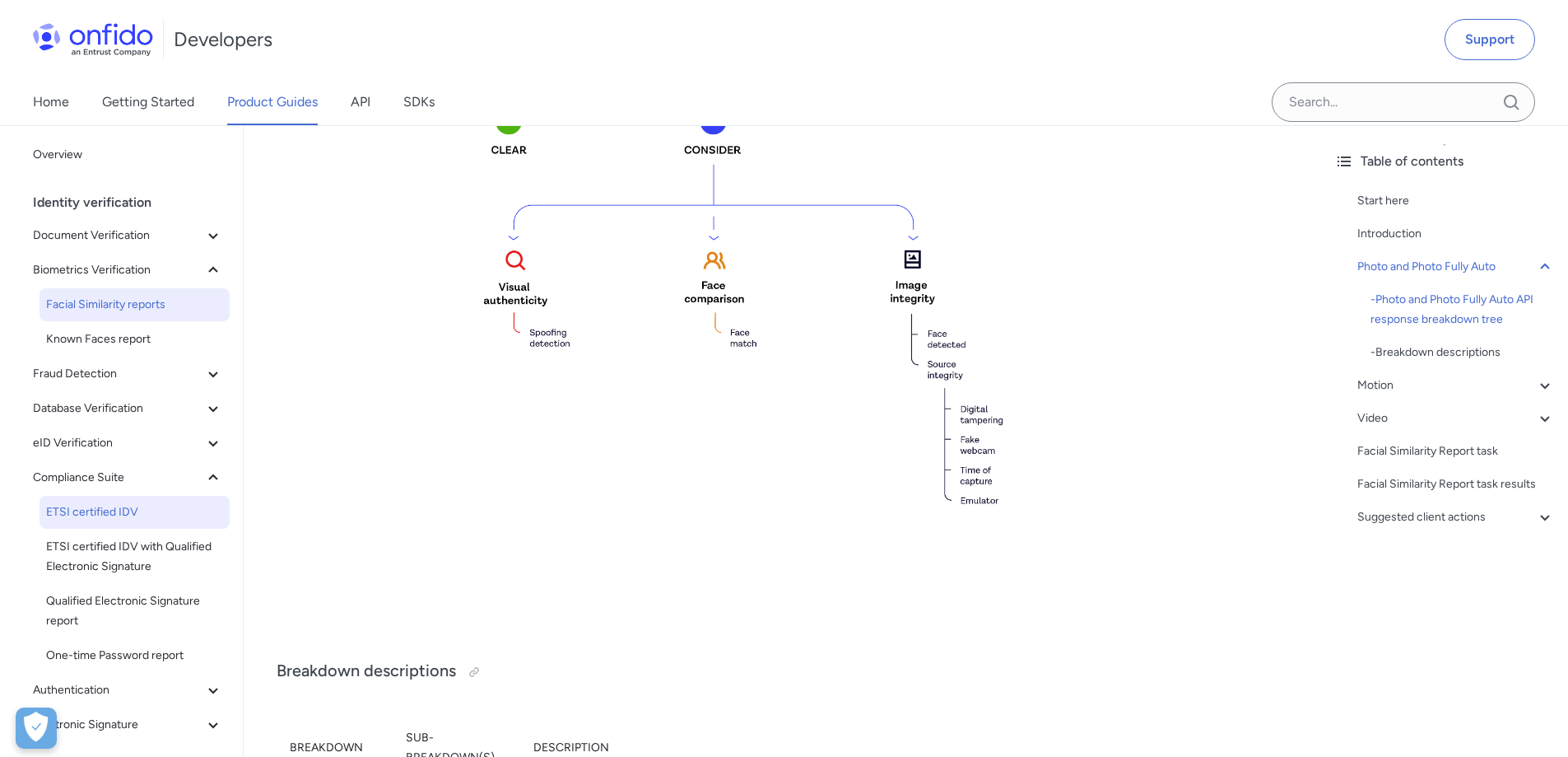
click at [78, 512] on span "ETSI certified IDV" at bounding box center [135, 512] width 177 height 20
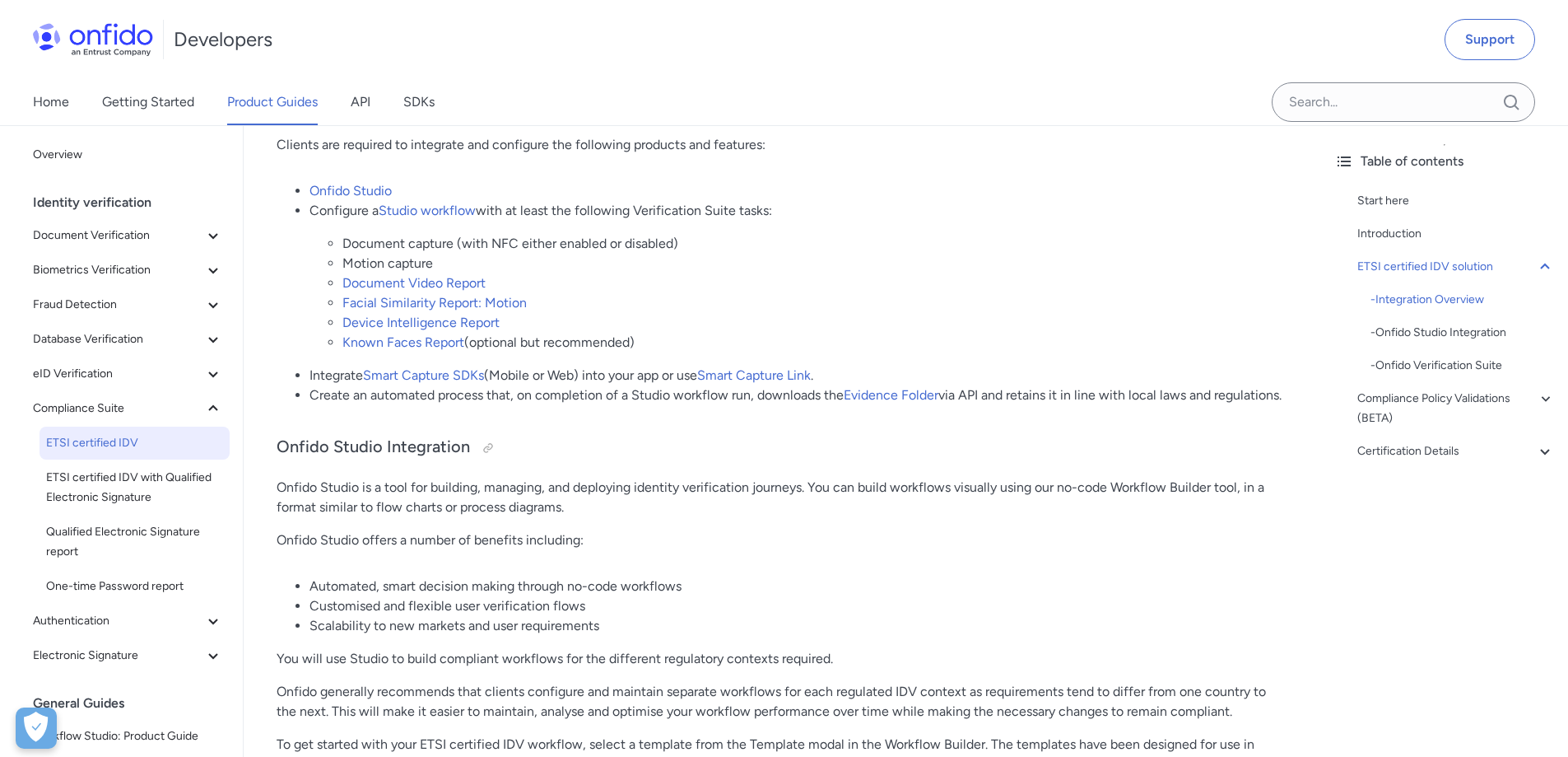
scroll to position [577, 0]
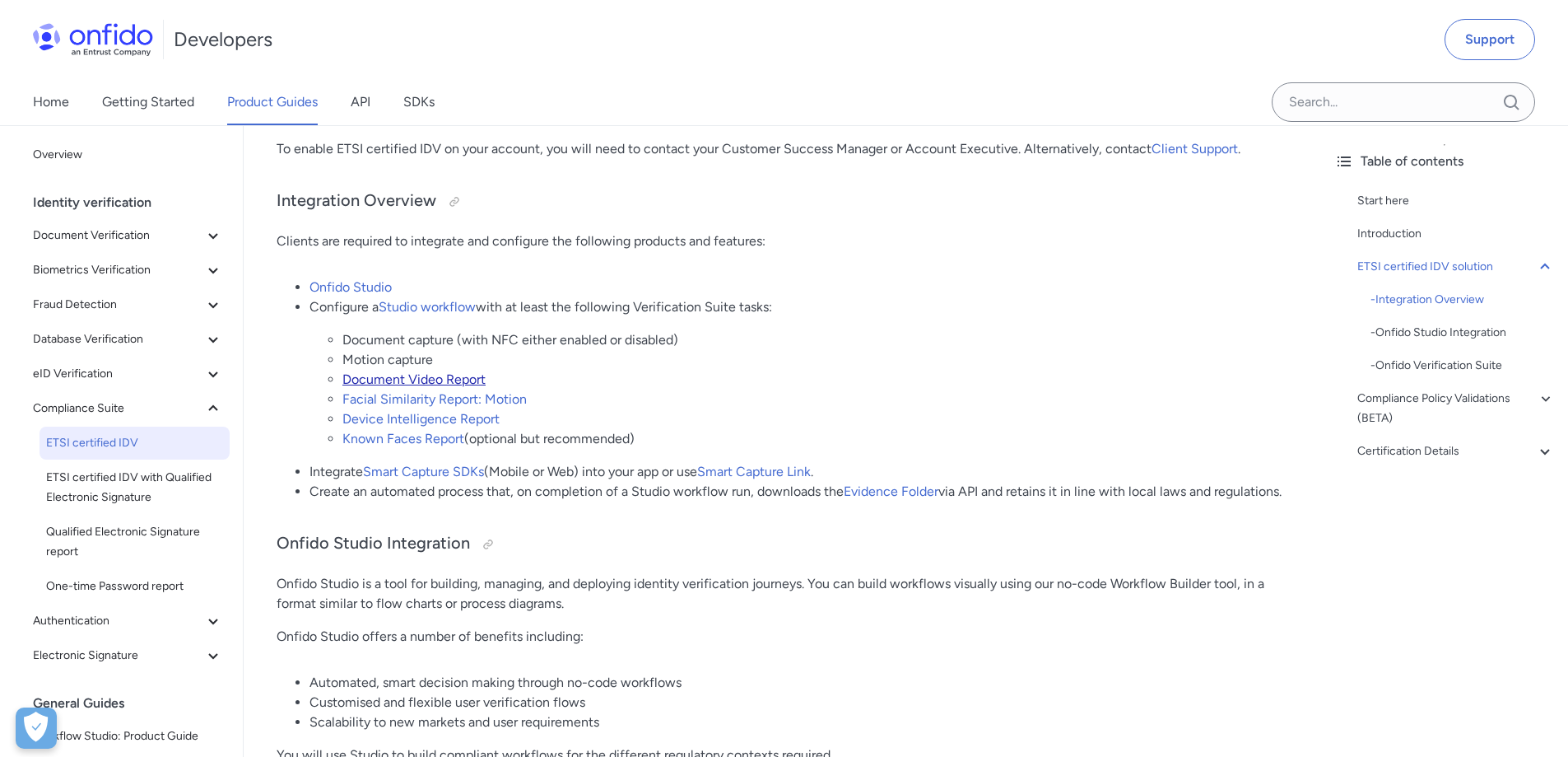
click at [433, 378] on link "Document Video Report" at bounding box center [414, 379] width 143 height 15
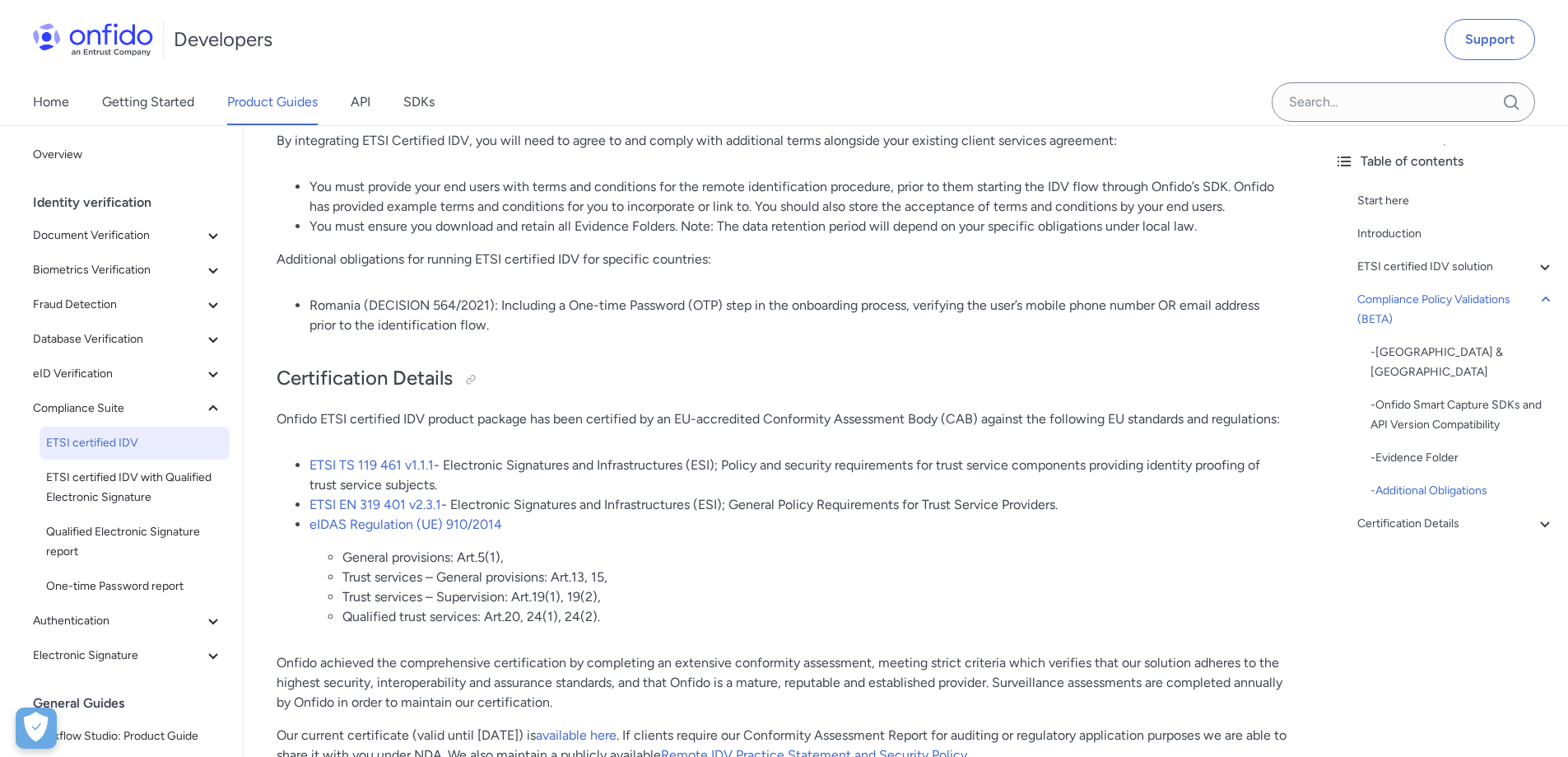
scroll to position [5589, 0]
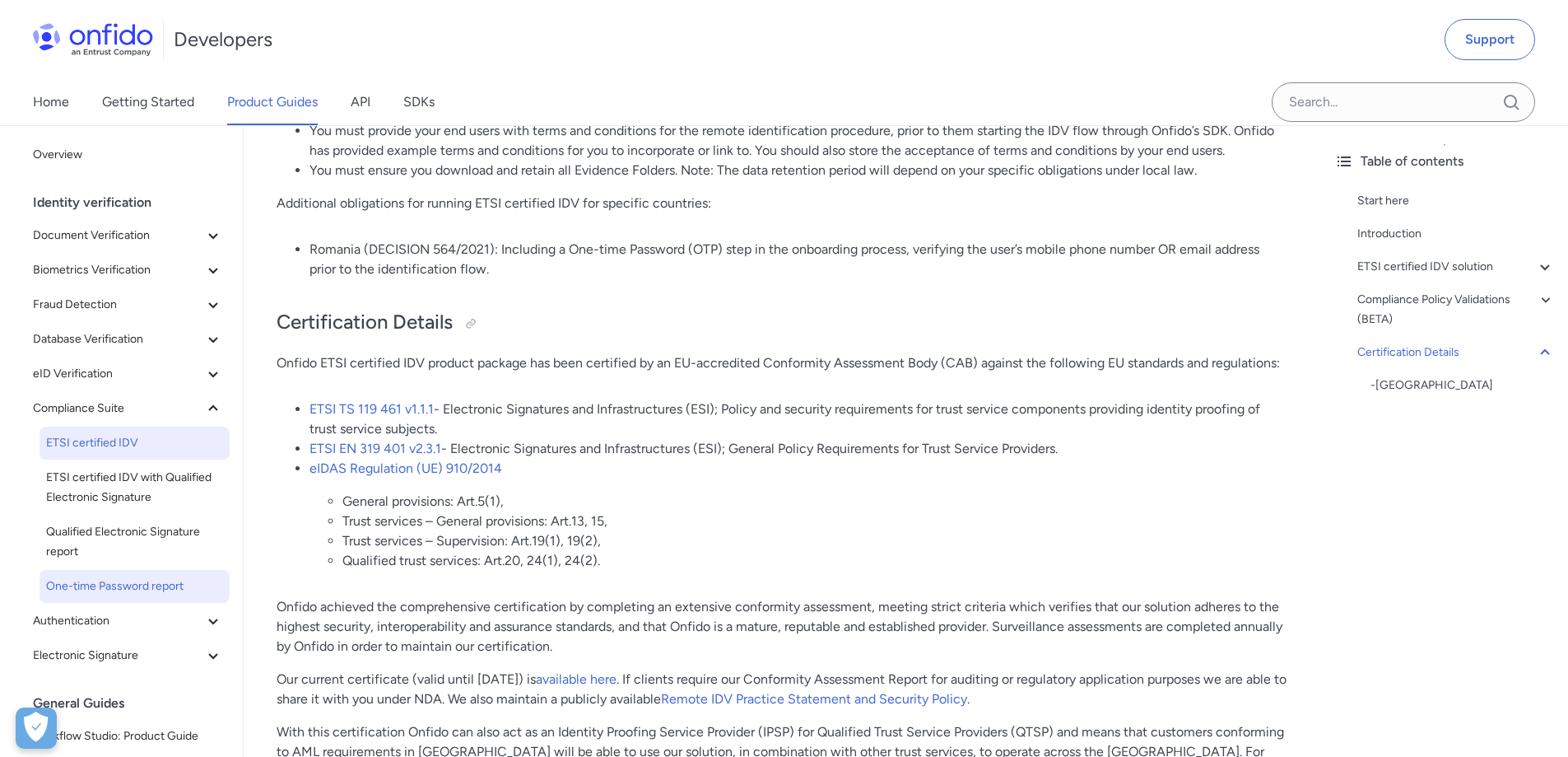
click at [78, 590] on span "One-time Password report" at bounding box center [135, 586] width 177 height 20
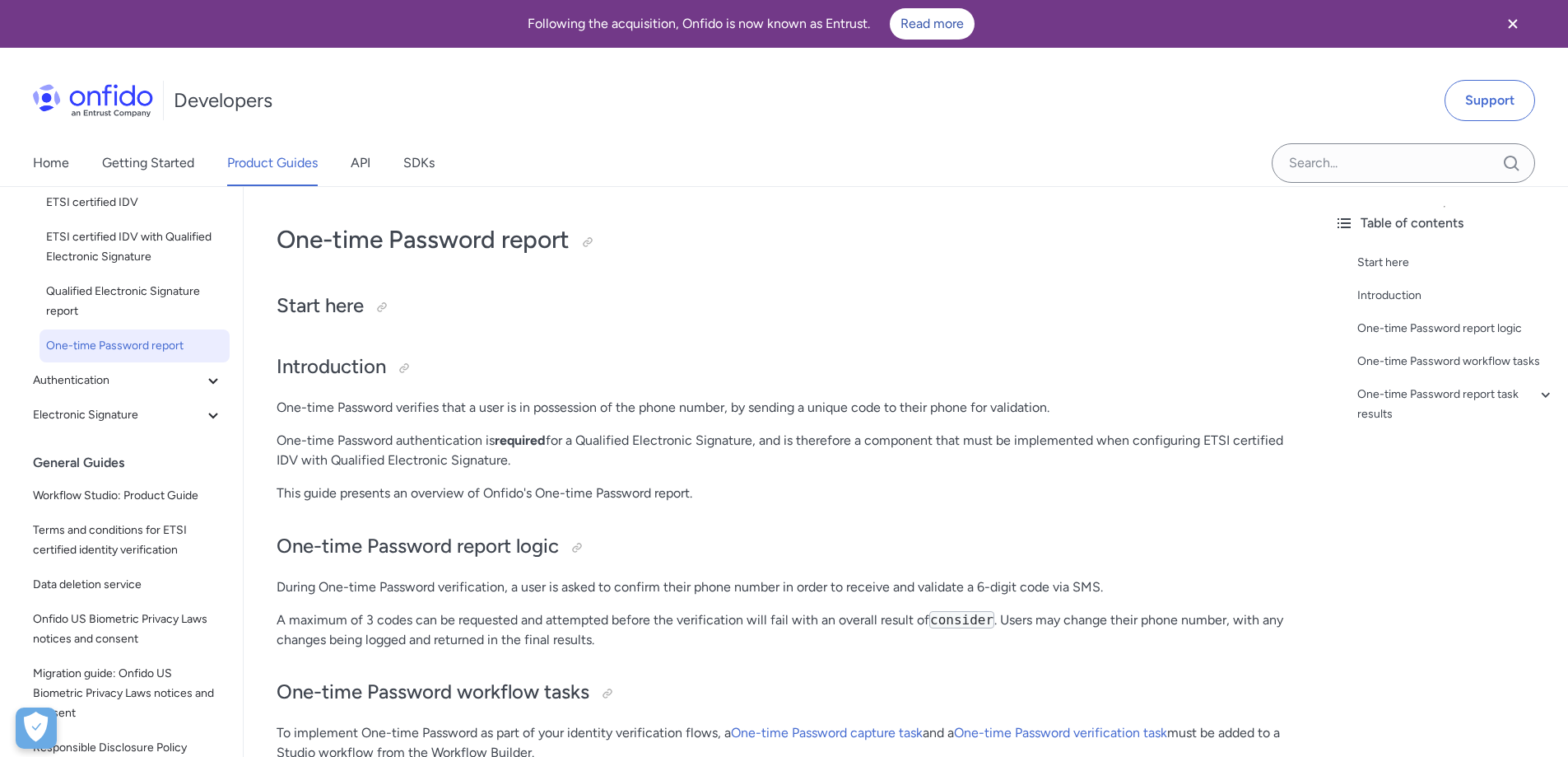
scroll to position [328, 0]
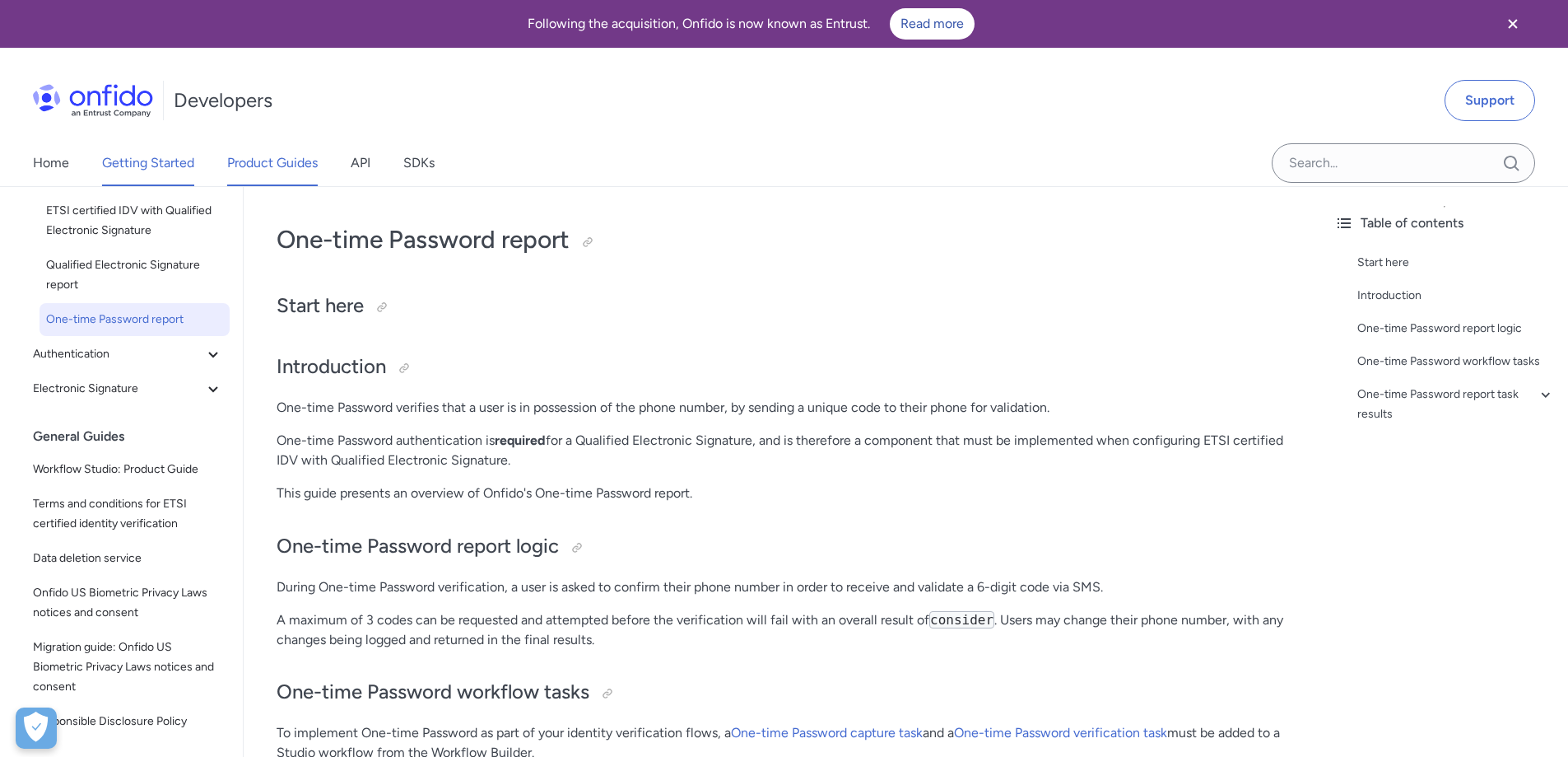
click at [147, 155] on link "Getting Started" at bounding box center [148, 163] width 93 height 46
